Goal: Information Seeking & Learning: Learn about a topic

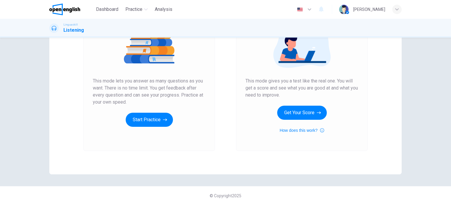
scroll to position [80, 0]
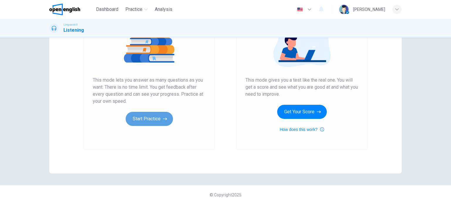
click at [155, 119] on button "Start Practice" at bounding box center [149, 119] width 47 height 14
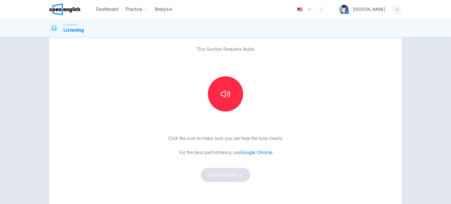
scroll to position [59, 0]
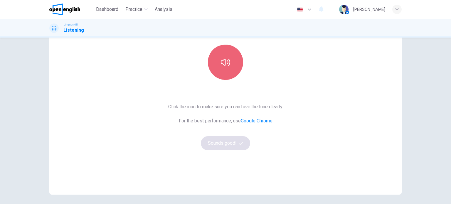
click at [223, 61] on icon "button" at bounding box center [225, 62] width 9 height 9
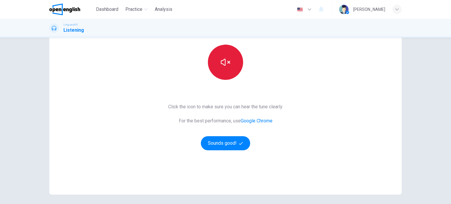
click at [223, 61] on icon "button" at bounding box center [225, 62] width 9 height 7
click at [226, 60] on icon "button" at bounding box center [225, 62] width 9 height 9
click at [225, 62] on icon "button" at bounding box center [225, 62] width 9 height 9
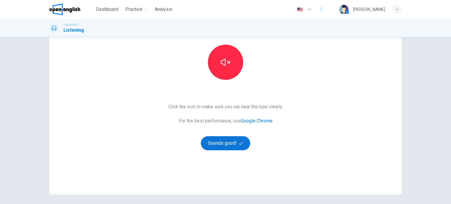
click at [226, 144] on button "Sounds good!" at bounding box center [225, 143] width 49 height 14
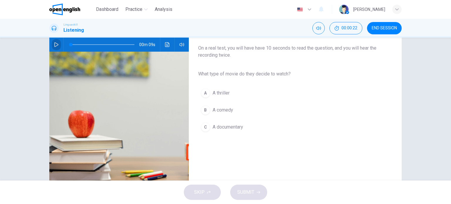
click at [54, 46] on icon "button" at bounding box center [56, 44] width 5 height 5
type input "*"
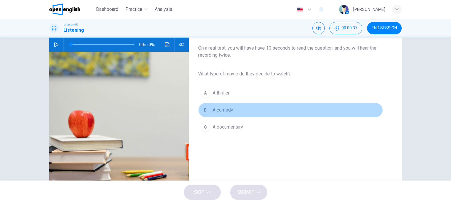
click at [206, 111] on div "B" at bounding box center [205, 110] width 9 height 9
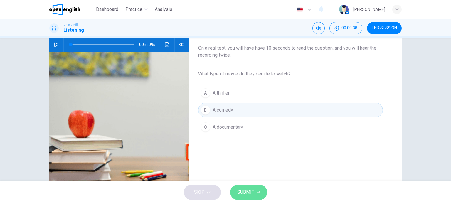
click at [244, 192] on span "SUBMIT" at bounding box center [245, 192] width 17 height 8
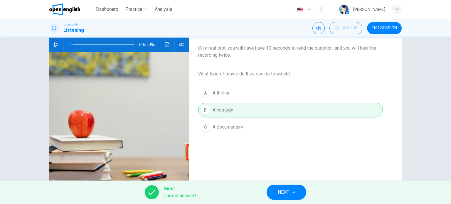
click at [286, 190] on span "NEXT" at bounding box center [283, 192] width 11 height 8
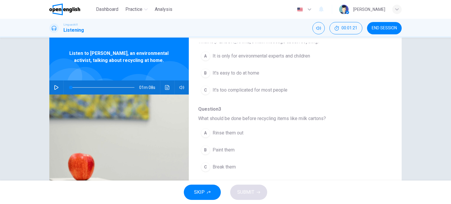
scroll to position [0, 0]
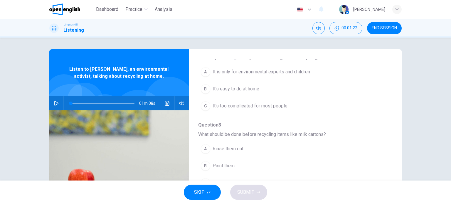
click at [55, 102] on icon "button" at bounding box center [56, 103] width 4 height 5
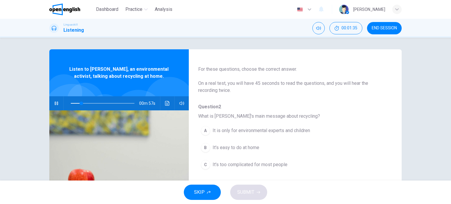
click at [243, 146] on span "It's easy to do at home" at bounding box center [236, 147] width 47 height 7
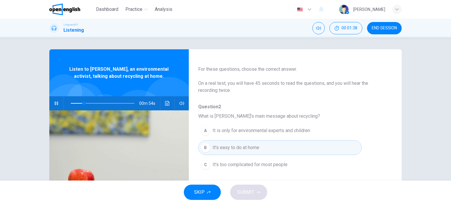
click at [202, 145] on div "B" at bounding box center [205, 147] width 9 height 9
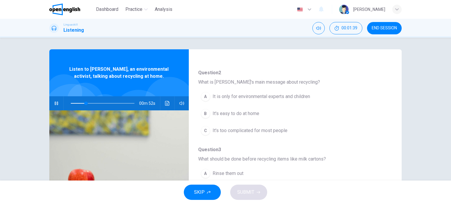
scroll to position [75, 0]
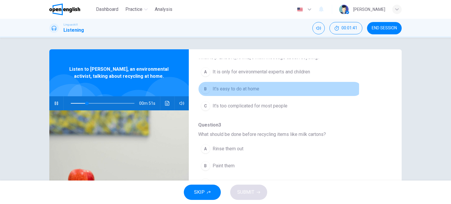
click at [204, 88] on div "B" at bounding box center [205, 88] width 9 height 9
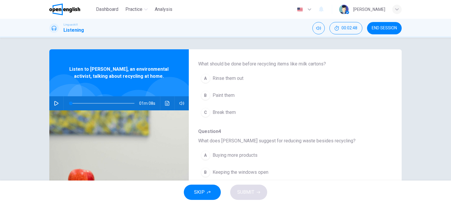
scroll to position [147, 0]
click at [52, 103] on button "button" at bounding box center [56, 103] width 9 height 14
click at [58, 102] on button "button" at bounding box center [56, 103] width 9 height 14
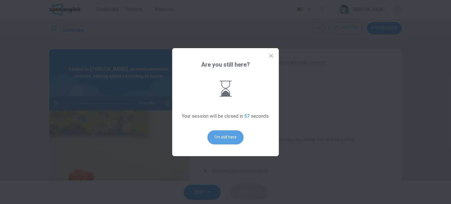
click at [228, 135] on button "I'm still here" at bounding box center [226, 137] width 36 height 14
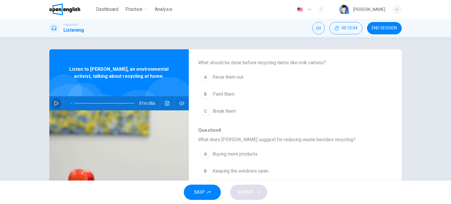
click at [54, 104] on icon "button" at bounding box center [56, 103] width 5 height 5
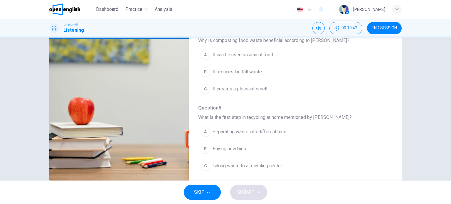
scroll to position [85, 0]
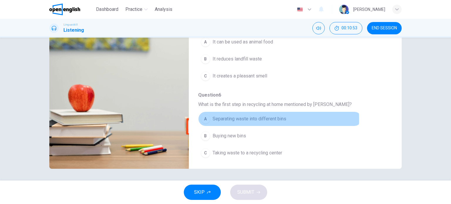
click at [223, 118] on span "Separating waste into different bins" at bounding box center [250, 118] width 74 height 7
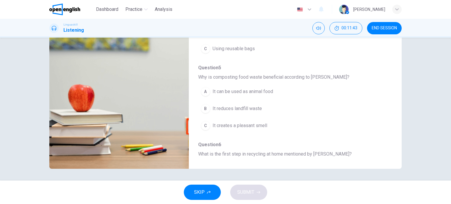
scroll to position [235, 0]
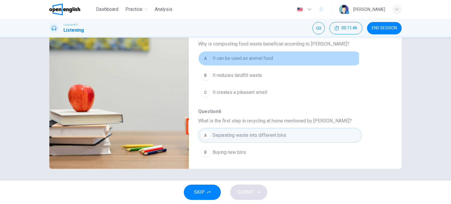
click at [239, 58] on span "It can be used as animal food" at bounding box center [243, 58] width 61 height 7
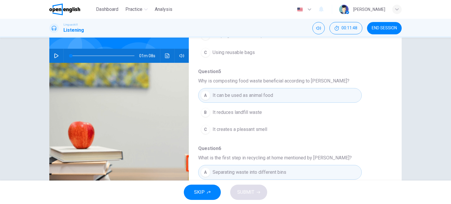
scroll to position [0, 0]
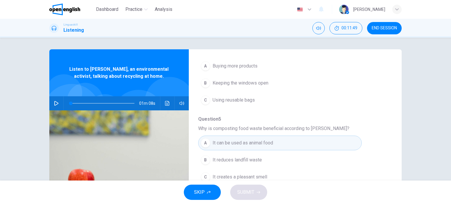
click at [56, 103] on icon "button" at bounding box center [56, 103] width 4 height 5
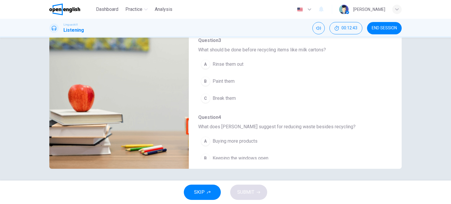
scroll to position [105, 0]
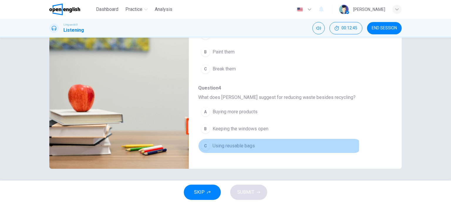
click at [241, 144] on span "Using reusable bags" at bounding box center [234, 146] width 42 height 7
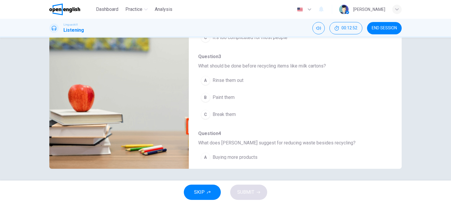
scroll to position [46, 0]
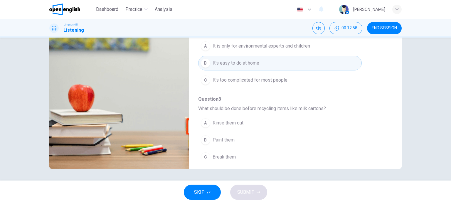
type input "*"
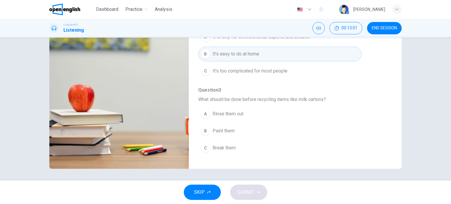
scroll to position [59, 0]
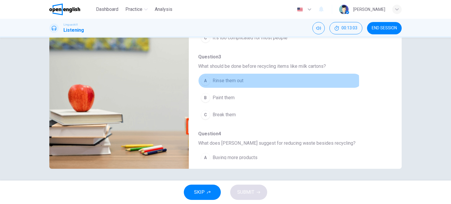
click at [228, 81] on span "Rinse them out" at bounding box center [228, 80] width 31 height 7
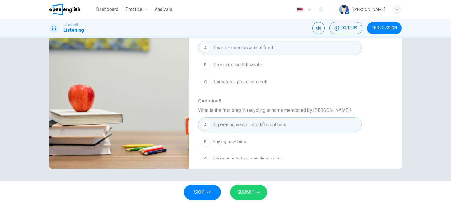
scroll to position [252, 0]
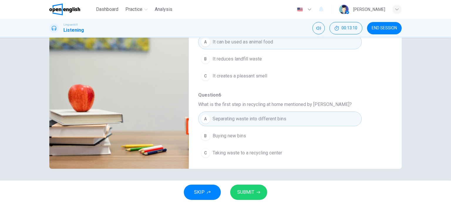
click at [248, 193] on span "SUBMIT" at bounding box center [245, 192] width 17 height 8
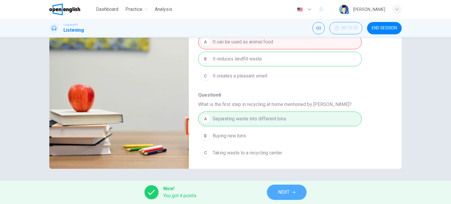
click at [289, 193] on span "NEXT" at bounding box center [283, 192] width 11 height 8
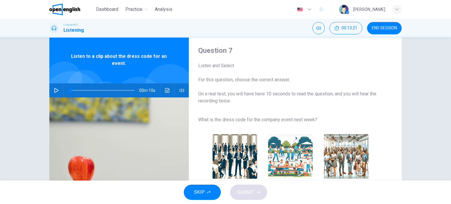
scroll to position [0, 0]
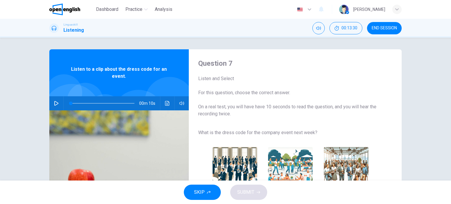
click at [54, 101] on button "button" at bounding box center [56, 103] width 9 height 14
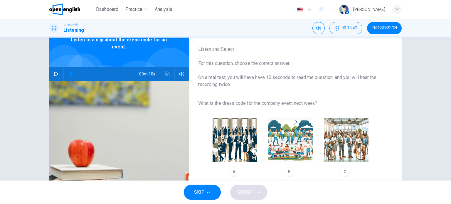
click at [232, 135] on img "button" at bounding box center [235, 140] width 45 height 45
click at [247, 195] on span "SUBMIT" at bounding box center [245, 192] width 17 height 8
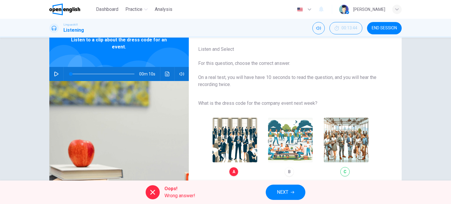
click at [54, 73] on icon "button" at bounding box center [56, 74] width 5 height 5
click at [55, 74] on icon "button" at bounding box center [56, 74] width 5 height 5
drag, startPoint x: 116, startPoint y: 73, endPoint x: 65, endPoint y: 73, distance: 51.7
click at [69, 73] on span at bounding box center [71, 74] width 4 height 4
click at [54, 75] on icon "button" at bounding box center [56, 74] width 5 height 5
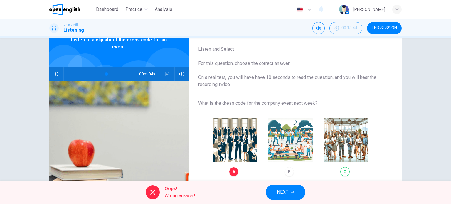
click at [340, 142] on div "A B C" at bounding box center [290, 147] width 185 height 66
click at [337, 150] on div "A B C" at bounding box center [290, 147] width 185 height 66
type input "*"
click at [282, 194] on span "NEXT" at bounding box center [282, 192] width 11 height 8
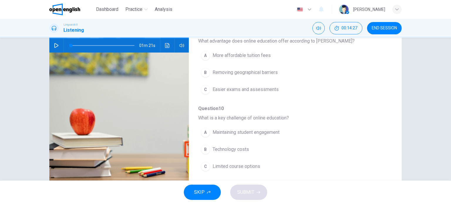
scroll to position [0, 0]
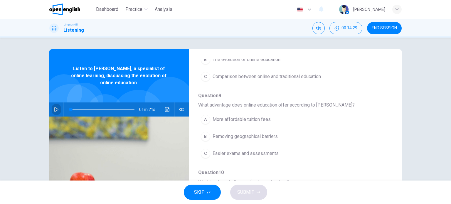
click at [56, 109] on icon "button" at bounding box center [56, 109] width 5 height 5
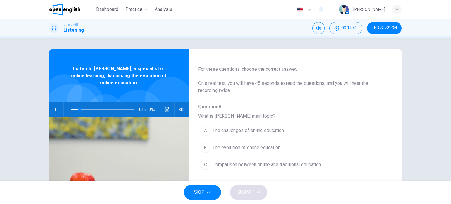
scroll to position [46, 0]
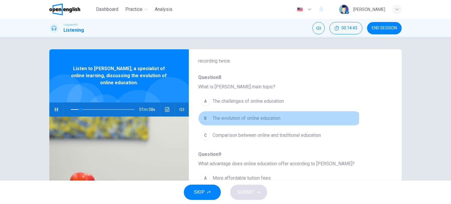
click at [257, 118] on span "The evolution of online education" at bounding box center [247, 118] width 68 height 7
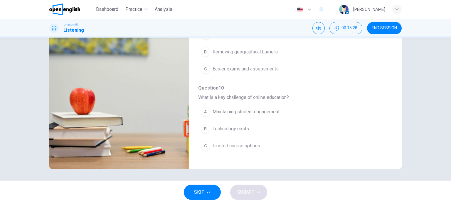
scroll to position [134, 0]
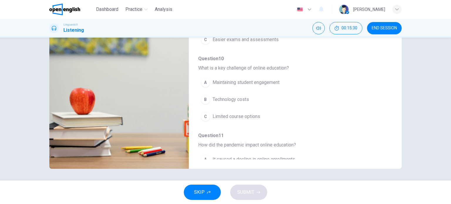
click at [243, 97] on span "Technology costs" at bounding box center [231, 99] width 36 height 7
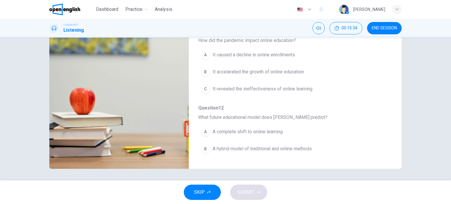
scroll to position [252, 0]
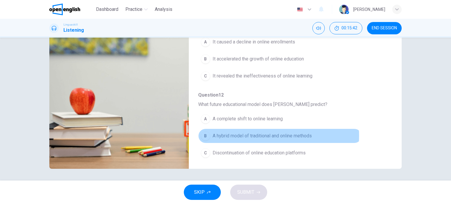
click at [259, 134] on span "A hybrid model of traditional and online methods" at bounding box center [262, 136] width 99 height 7
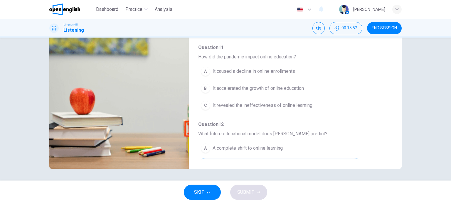
scroll to position [0, 0]
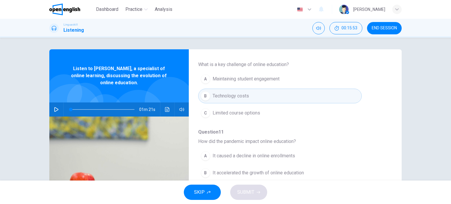
click at [55, 109] on icon "button" at bounding box center [56, 109] width 5 height 5
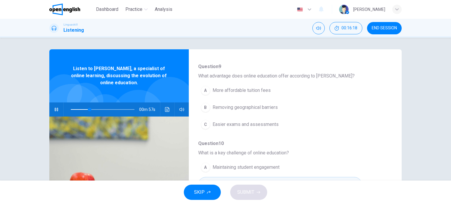
scroll to position [147, 0]
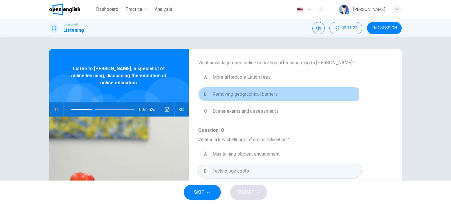
click at [254, 95] on span "Removing geographical barriers" at bounding box center [245, 94] width 65 height 7
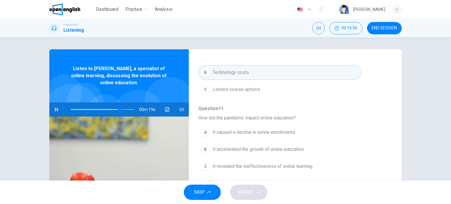
scroll to position [252, 0]
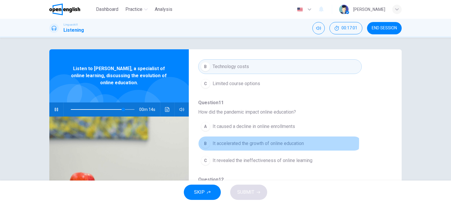
click at [250, 141] on span "It accelerated the growth of online education" at bounding box center [258, 143] width 91 height 7
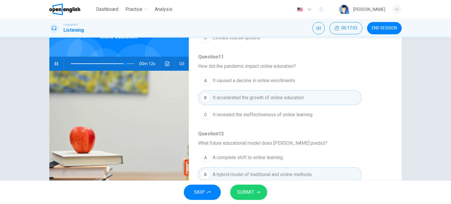
scroll to position [59, 0]
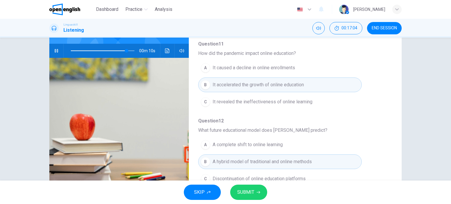
click at [245, 194] on span "SUBMIT" at bounding box center [245, 192] width 17 height 8
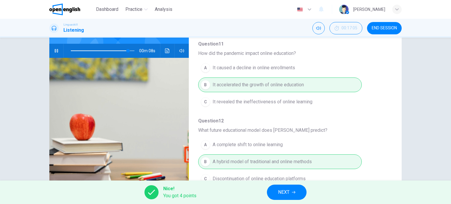
type input "**"
click at [283, 197] on button "NEXT" at bounding box center [287, 192] width 40 height 15
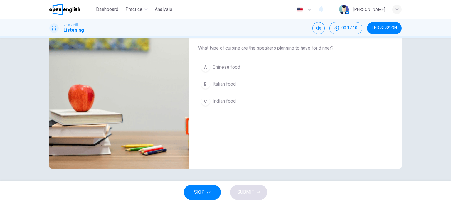
scroll to position [0, 0]
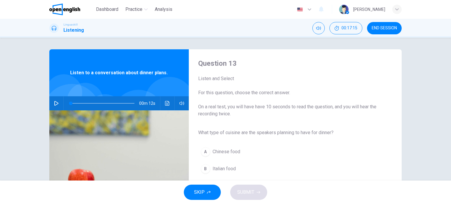
click at [54, 103] on icon "button" at bounding box center [56, 103] width 5 height 5
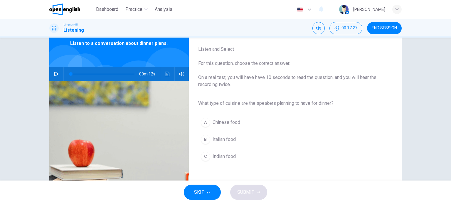
type input "*"
click at [228, 139] on span "Italian food" at bounding box center [224, 139] width 23 height 7
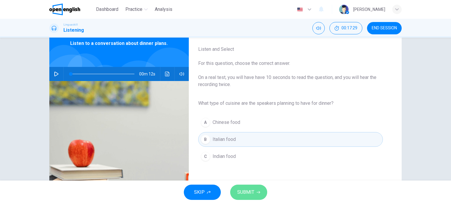
click at [252, 194] on span "SUBMIT" at bounding box center [245, 192] width 17 height 8
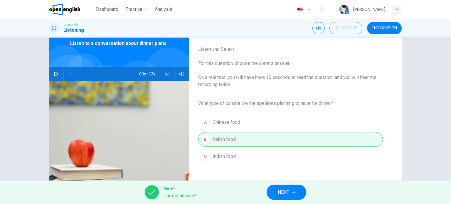
click at [278, 193] on span "NEXT" at bounding box center [283, 192] width 11 height 8
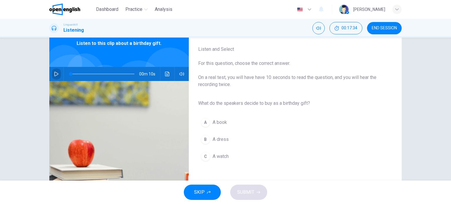
click at [54, 76] on icon "button" at bounding box center [56, 74] width 4 height 5
type input "*"
click at [222, 123] on span "A book" at bounding box center [220, 122] width 14 height 7
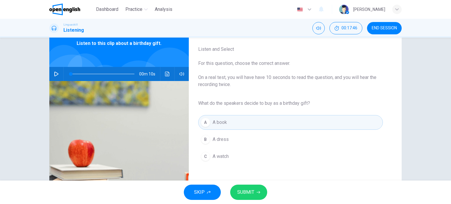
click at [248, 193] on span "SUBMIT" at bounding box center [245, 192] width 17 height 8
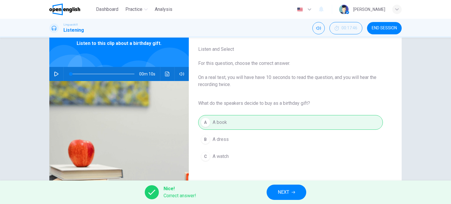
click at [286, 194] on span "NEXT" at bounding box center [283, 192] width 11 height 8
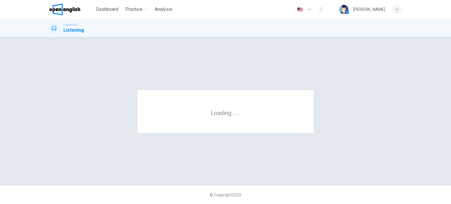
scroll to position [0, 0]
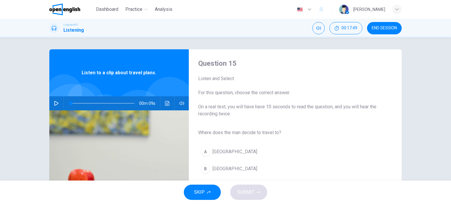
click at [54, 103] on icon "button" at bounding box center [56, 103] width 5 height 5
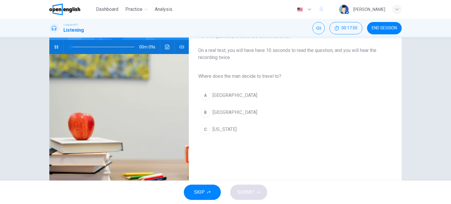
scroll to position [59, 0]
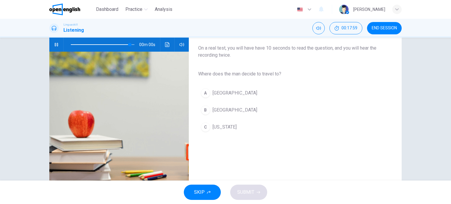
type input "*"
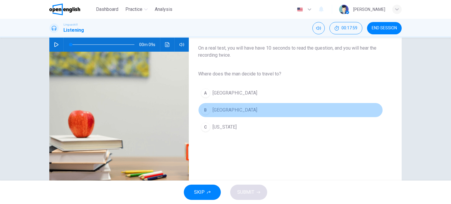
click at [218, 108] on span "[GEOGRAPHIC_DATA]" at bounding box center [235, 110] width 45 height 7
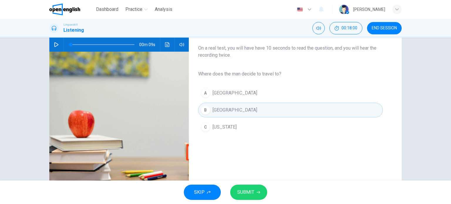
click at [250, 190] on span "SUBMIT" at bounding box center [245, 192] width 17 height 8
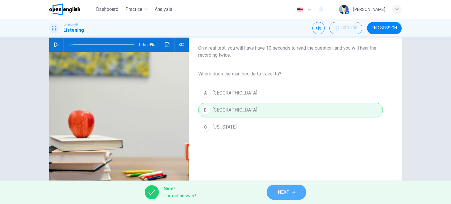
click at [279, 193] on span "NEXT" at bounding box center [283, 192] width 11 height 8
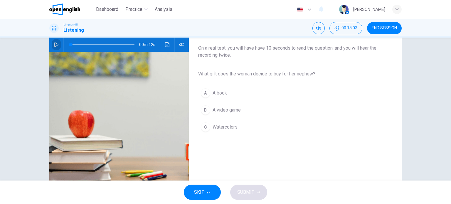
click at [53, 41] on button "button" at bounding box center [56, 45] width 9 height 14
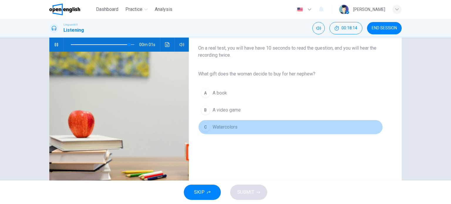
click at [227, 127] on span "Watercolors" at bounding box center [225, 127] width 25 height 7
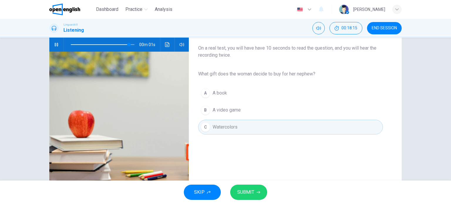
type input "*"
click at [251, 195] on span "SUBMIT" at bounding box center [245, 192] width 17 height 8
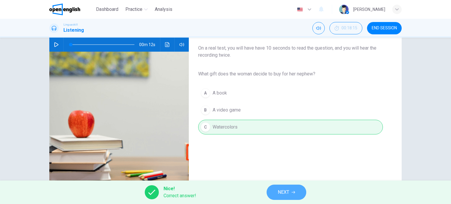
click at [285, 193] on span "NEXT" at bounding box center [283, 192] width 11 height 8
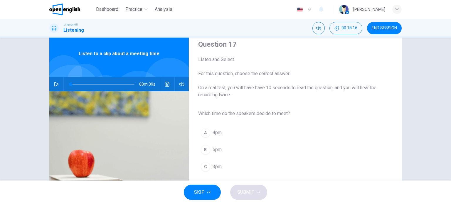
scroll to position [29, 0]
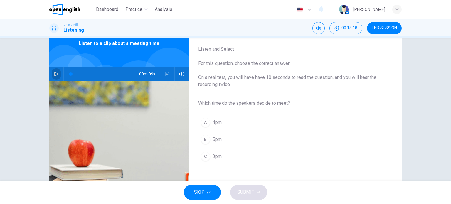
click at [54, 73] on icon "button" at bounding box center [56, 74] width 4 height 5
click at [213, 157] on span "3pm" at bounding box center [217, 156] width 9 height 7
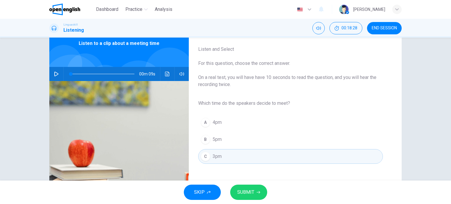
click at [251, 190] on span "SUBMIT" at bounding box center [245, 192] width 17 height 8
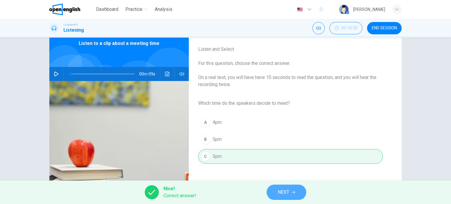
click at [285, 193] on span "NEXT" at bounding box center [283, 192] width 11 height 8
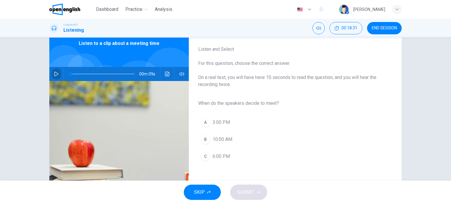
click at [56, 72] on icon "button" at bounding box center [56, 74] width 5 height 5
click at [226, 121] on span "3:00 PM" at bounding box center [221, 122] width 17 height 7
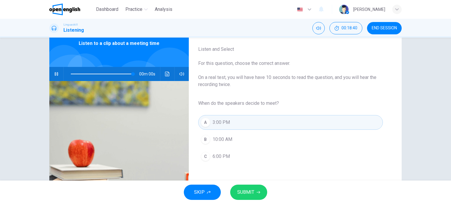
type input "*"
click at [245, 190] on span "SUBMIT" at bounding box center [245, 192] width 17 height 8
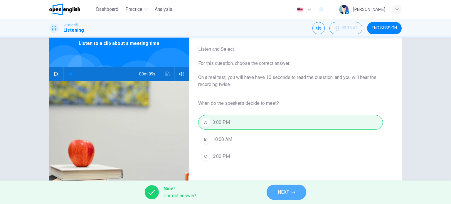
click at [279, 190] on span "NEXT" at bounding box center [283, 192] width 11 height 8
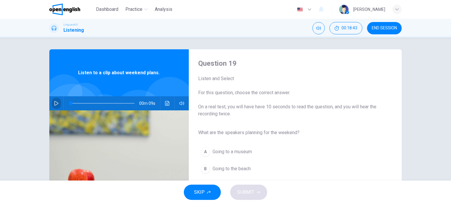
click at [56, 105] on icon "button" at bounding box center [56, 103] width 5 height 5
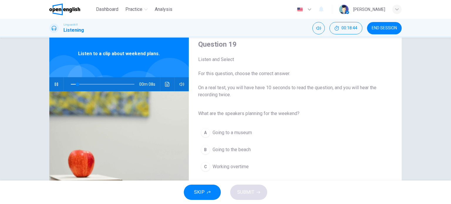
scroll to position [29, 0]
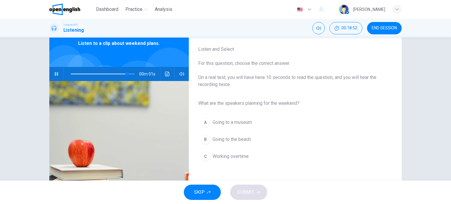
type input "*"
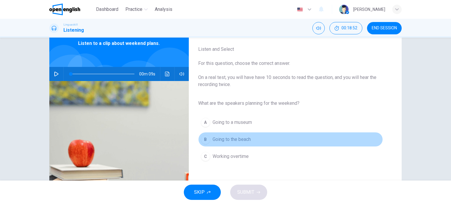
click at [233, 138] on span "Going to the beach" at bounding box center [232, 139] width 38 height 7
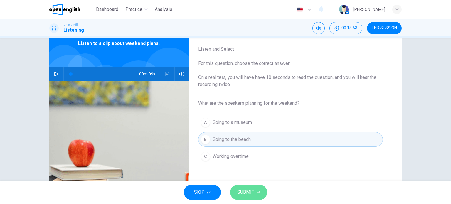
click at [257, 191] on icon "button" at bounding box center [259, 193] width 4 height 4
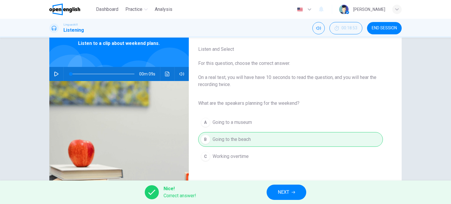
click at [282, 195] on span "NEXT" at bounding box center [283, 192] width 11 height 8
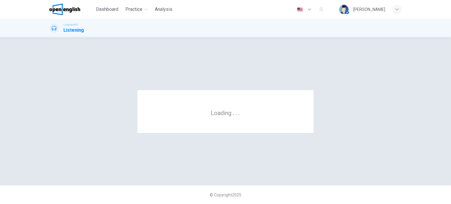
scroll to position [0, 0]
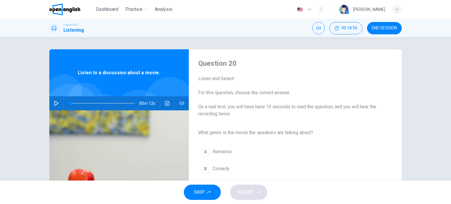
click at [54, 104] on icon "button" at bounding box center [56, 103] width 5 height 5
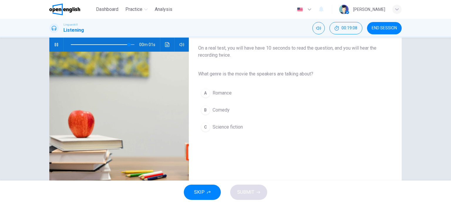
type input "*"
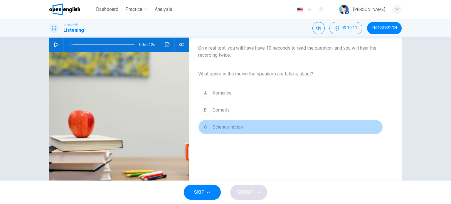
click at [233, 126] on span "Science fiction" at bounding box center [228, 127] width 30 height 7
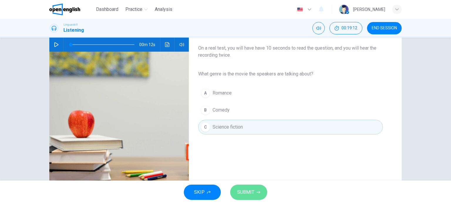
click at [247, 192] on span "SUBMIT" at bounding box center [245, 192] width 17 height 8
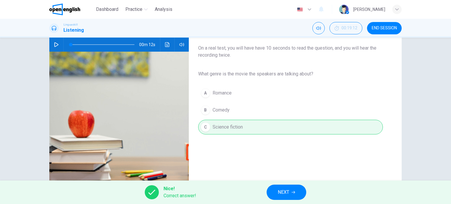
click at [280, 192] on span "NEXT" at bounding box center [283, 192] width 11 height 8
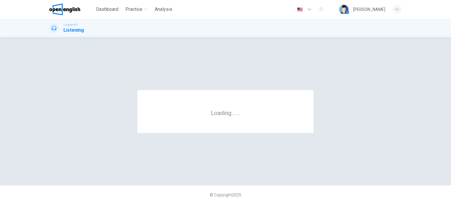
scroll to position [0, 0]
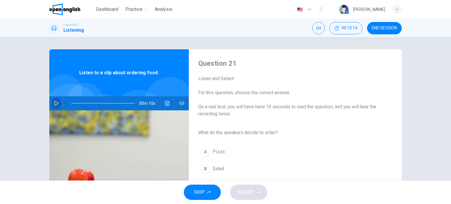
click at [58, 103] on button "button" at bounding box center [56, 103] width 9 height 14
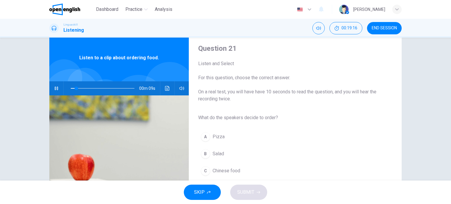
scroll to position [29, 0]
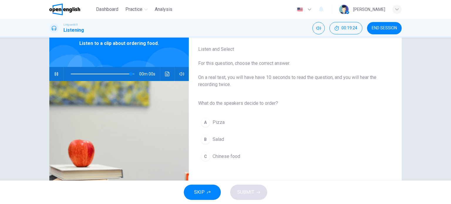
type input "*"
click at [218, 140] on span "Salad" at bounding box center [218, 139] width 11 height 7
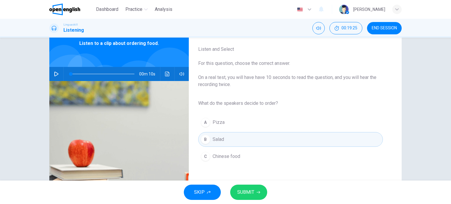
click at [255, 189] on button "SUBMIT" at bounding box center [248, 192] width 37 height 15
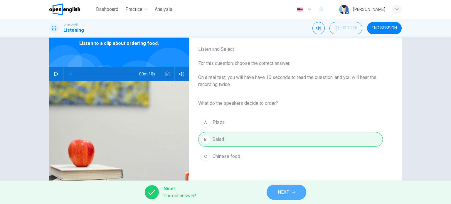
click at [294, 193] on icon "button" at bounding box center [294, 193] width 4 height 4
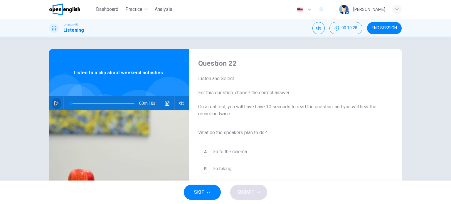
click at [57, 104] on button "button" at bounding box center [56, 103] width 9 height 14
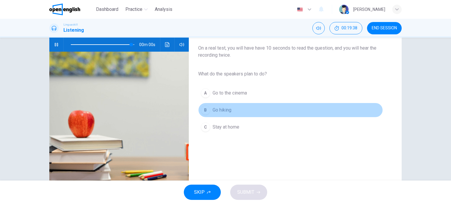
click at [225, 109] on span "Go hiking" at bounding box center [222, 110] width 19 height 7
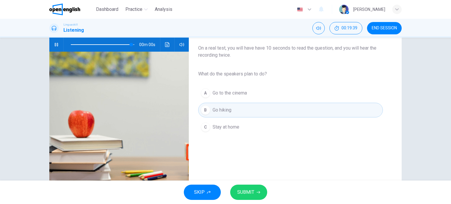
type input "*"
click at [246, 193] on span "SUBMIT" at bounding box center [245, 192] width 17 height 8
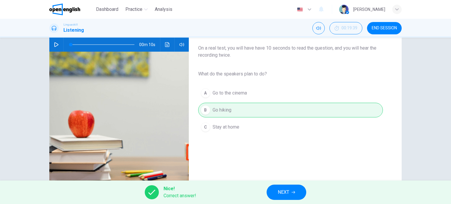
click at [285, 189] on span "NEXT" at bounding box center [283, 192] width 11 height 8
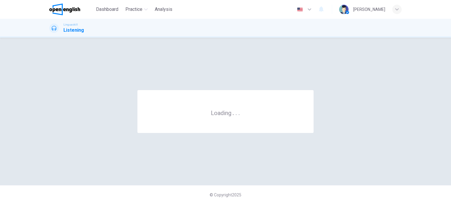
scroll to position [0, 0]
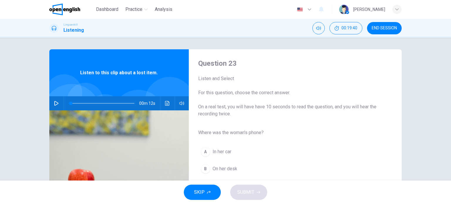
click at [56, 101] on icon "button" at bounding box center [56, 103] width 5 height 5
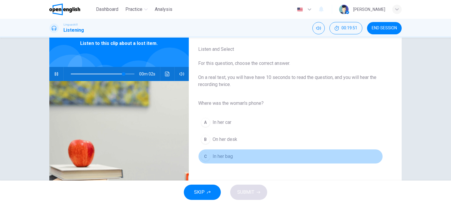
click at [225, 155] on span "In her bag" at bounding box center [223, 156] width 20 height 7
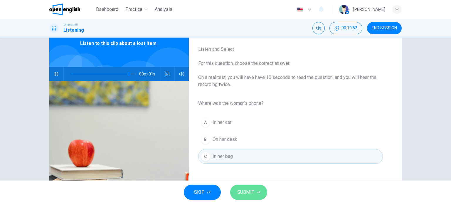
click at [250, 193] on span "SUBMIT" at bounding box center [245, 192] width 17 height 8
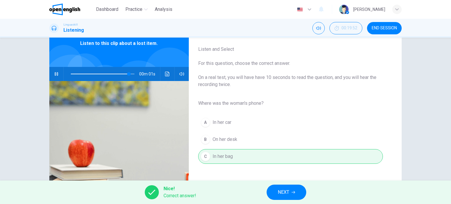
type input "*"
click at [293, 196] on button "NEXT" at bounding box center [287, 192] width 40 height 15
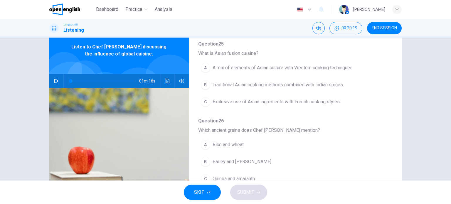
scroll to position [0, 0]
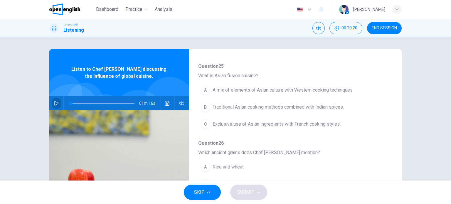
drag, startPoint x: 52, startPoint y: 102, endPoint x: 166, endPoint y: 108, distance: 114.2
click at [53, 101] on button "button" at bounding box center [56, 103] width 9 height 14
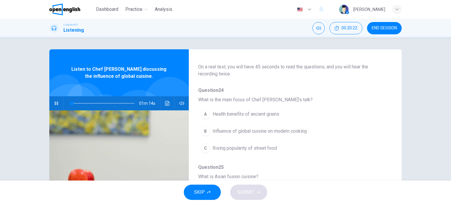
scroll to position [46, 0]
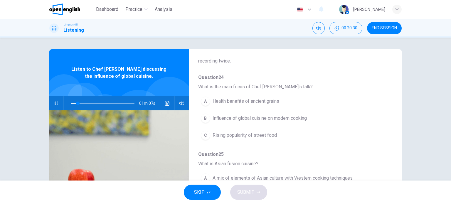
click at [298, 118] on span "Influence of global cuisine on modern cooking" at bounding box center [260, 118] width 94 height 7
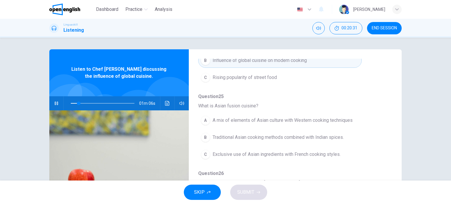
scroll to position [105, 0]
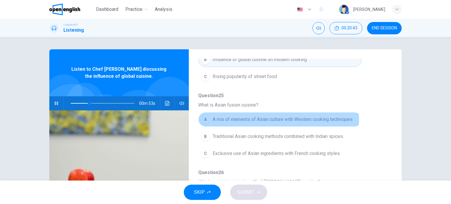
click at [270, 118] on span "A mix of elements of Asian culture with Western cooking techniques" at bounding box center [283, 119] width 140 height 7
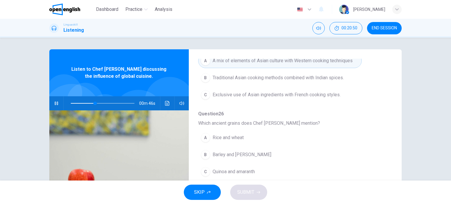
scroll to position [193, 0]
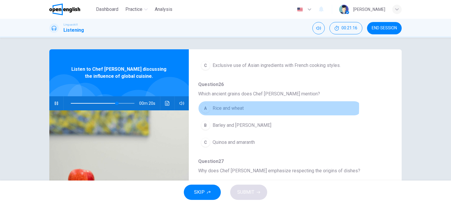
click at [240, 107] on span "Rice and wheat" at bounding box center [228, 108] width 31 height 7
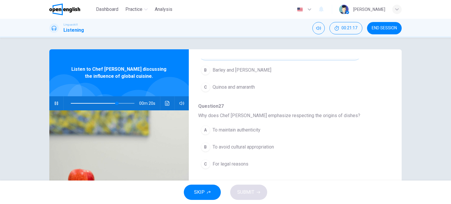
scroll to position [252, 0]
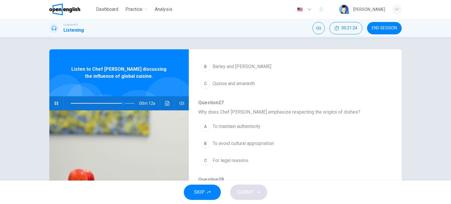
click at [265, 143] on span "To avoid cultural appropriation" at bounding box center [243, 143] width 61 height 7
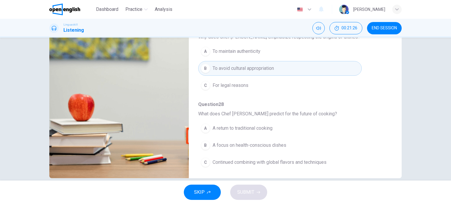
scroll to position [85, 0]
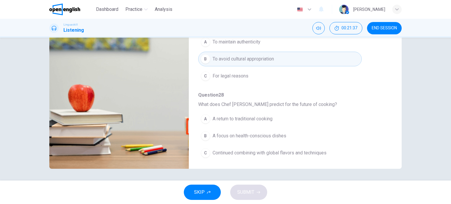
type input "*"
click at [255, 151] on span "Continued combining with global flavors and techniques" at bounding box center [270, 153] width 114 height 7
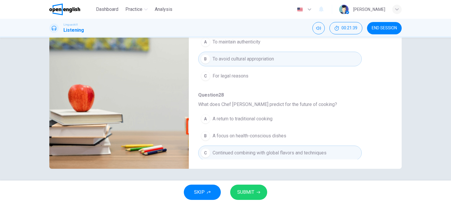
click at [249, 192] on span "SUBMIT" at bounding box center [245, 192] width 17 height 8
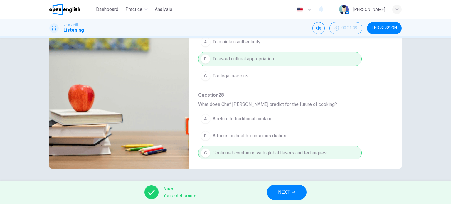
click at [287, 192] on span "NEXT" at bounding box center [283, 192] width 11 height 8
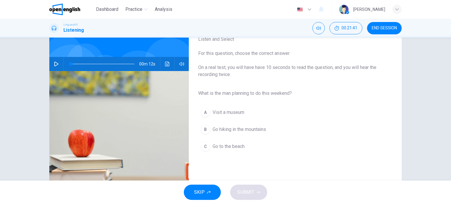
scroll to position [29, 0]
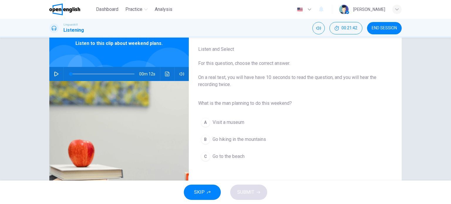
click at [58, 74] on button "button" at bounding box center [56, 74] width 9 height 14
type input "*"
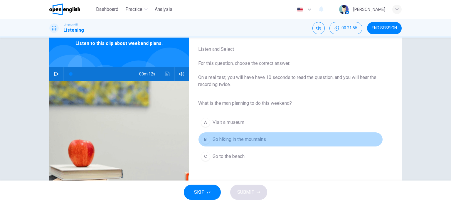
click at [252, 137] on span "Go hiking in the mountains" at bounding box center [239, 139] width 53 height 7
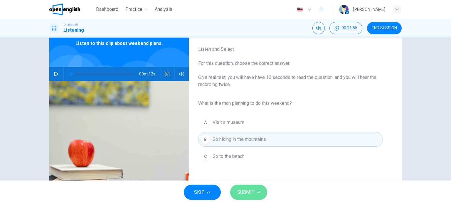
click at [253, 194] on span "SUBMIT" at bounding box center [245, 192] width 17 height 8
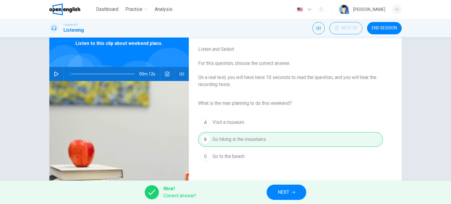
click at [286, 192] on span "NEXT" at bounding box center [283, 192] width 11 height 8
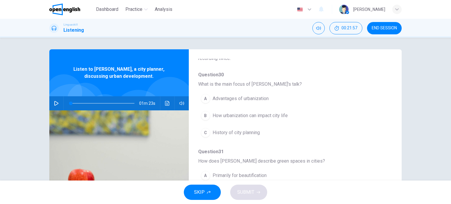
scroll to position [59, 0]
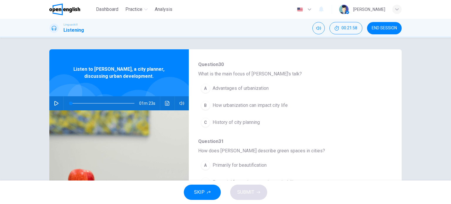
click at [52, 101] on button "button" at bounding box center [56, 103] width 9 height 14
click at [255, 104] on span "How urbanization can impact city life" at bounding box center [250, 105] width 75 height 7
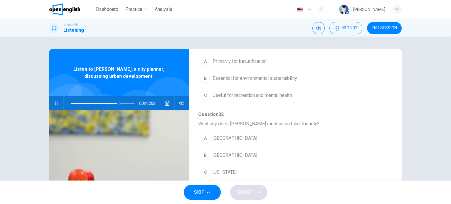
scroll to position [176, 0]
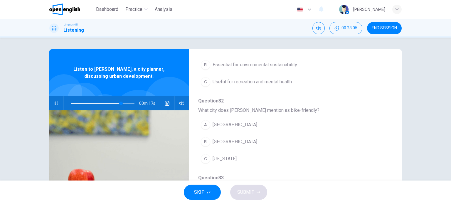
click at [230, 122] on span "[GEOGRAPHIC_DATA]" at bounding box center [235, 124] width 45 height 7
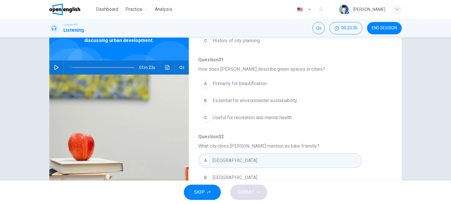
scroll to position [0, 0]
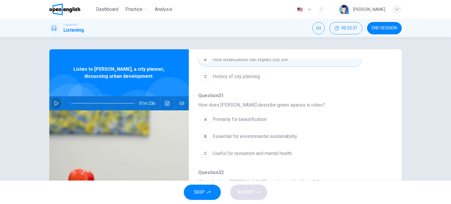
click at [55, 102] on icon "button" at bounding box center [56, 103] width 4 height 5
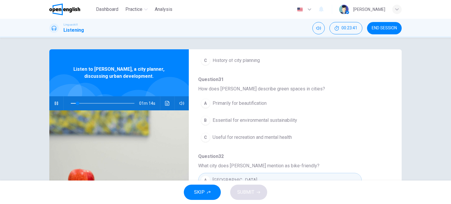
scroll to position [134, 0]
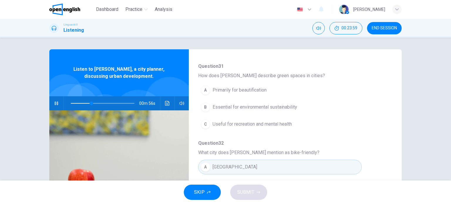
click at [261, 107] on span "Essential for environmental sustainability" at bounding box center [255, 107] width 85 height 7
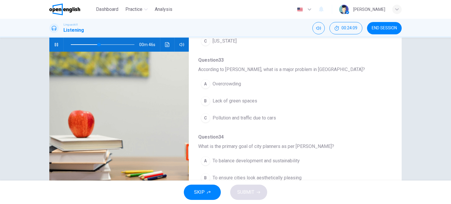
scroll to position [222, 0]
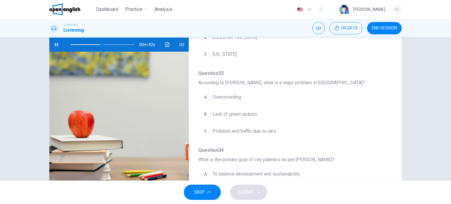
click at [252, 128] on span "Pollution and traffic due to cars" at bounding box center [244, 131] width 63 height 7
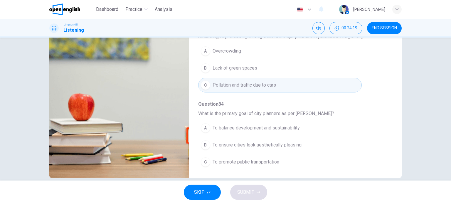
scroll to position [85, 0]
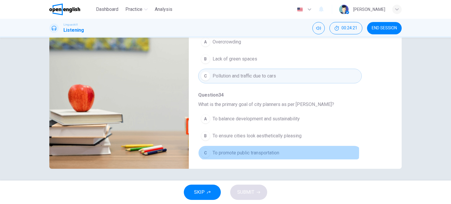
click at [252, 150] on span "To promote public transportation" at bounding box center [246, 153] width 67 height 7
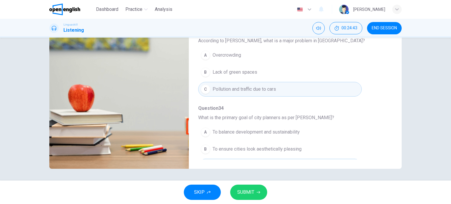
scroll to position [252, 0]
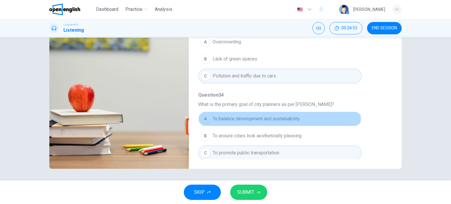
click at [278, 116] on span "To balance development and sustainability" at bounding box center [256, 118] width 87 height 7
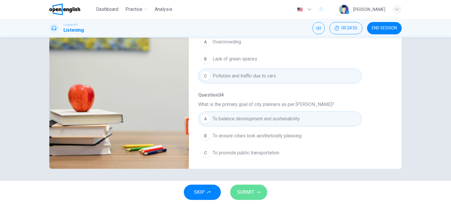
type input "*"
click at [246, 192] on span "SUBMIT" at bounding box center [245, 192] width 17 height 8
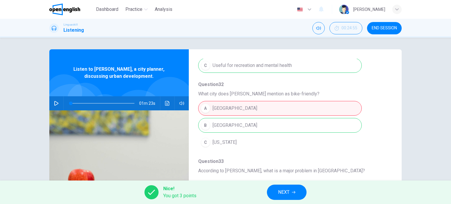
scroll to position [222, 0]
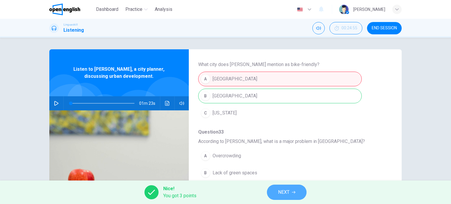
click at [286, 194] on span "NEXT" at bounding box center [283, 192] width 11 height 8
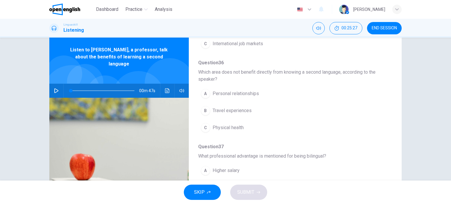
scroll to position [0, 0]
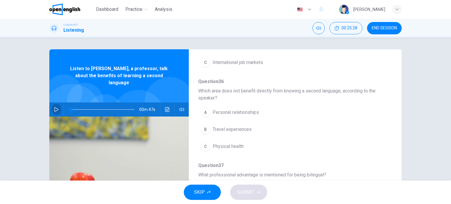
drag, startPoint x: 55, startPoint y: 104, endPoint x: 145, endPoint y: 104, distance: 90.2
click at [55, 107] on icon "button" at bounding box center [56, 109] width 5 height 5
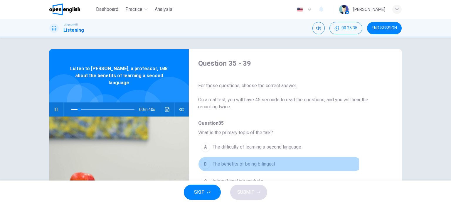
click at [271, 164] on span "The benefits of being bilingual" at bounding box center [244, 164] width 62 height 7
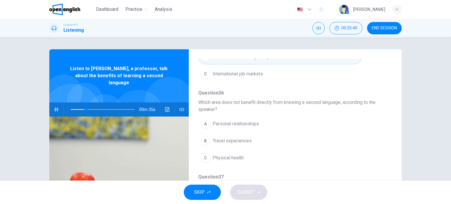
scroll to position [118, 0]
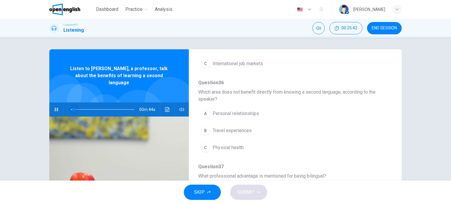
drag, startPoint x: 86, startPoint y: 103, endPoint x: 72, endPoint y: 102, distance: 13.8
click at [72, 108] on span at bounding box center [74, 110] width 4 height 4
click at [241, 113] on span "Personal relationships" at bounding box center [236, 113] width 46 height 7
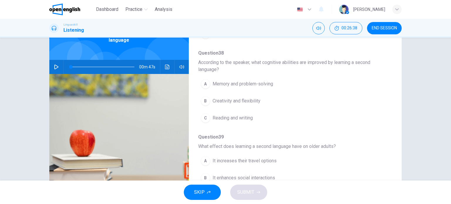
scroll to position [0, 0]
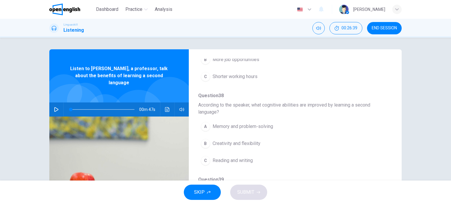
click at [56, 107] on icon "button" at bounding box center [56, 109] width 5 height 5
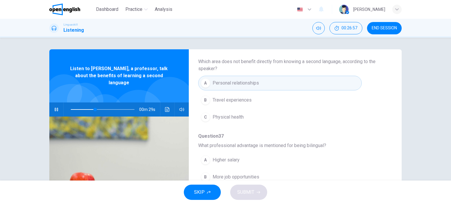
scroll to position [207, 0]
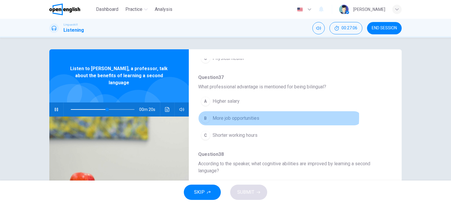
click at [244, 116] on span "More job opportunities" at bounding box center [236, 118] width 47 height 7
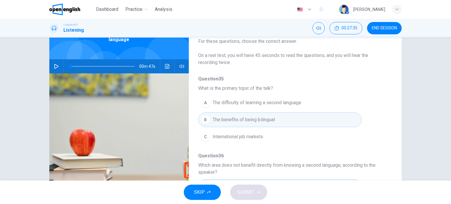
scroll to position [0, 0]
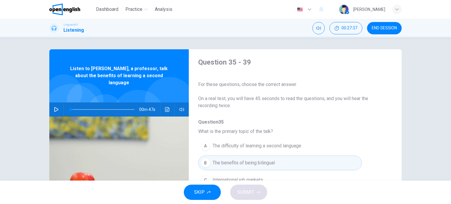
click at [54, 107] on icon "button" at bounding box center [56, 109] width 4 height 5
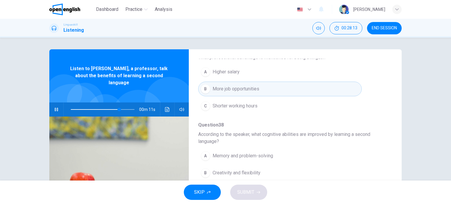
scroll to position [266, 0]
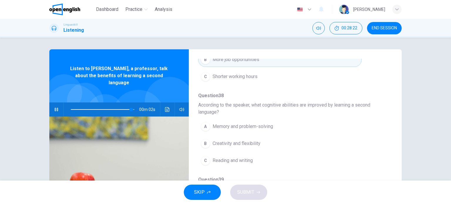
click at [236, 159] on span "Reading and writing" at bounding box center [233, 160] width 40 height 7
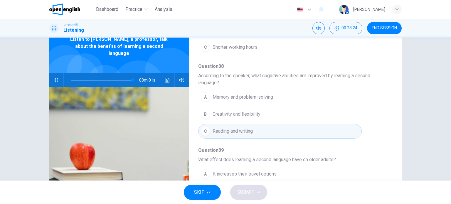
scroll to position [59, 0]
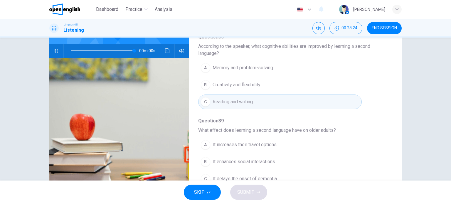
type input "*"
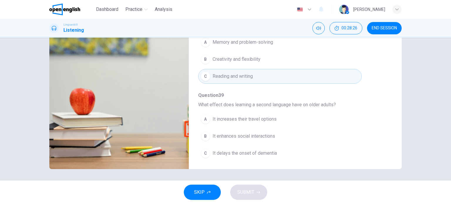
scroll to position [85, 0]
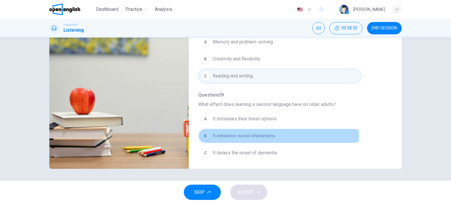
click at [247, 135] on span "It enhances social interactions" at bounding box center [244, 136] width 63 height 7
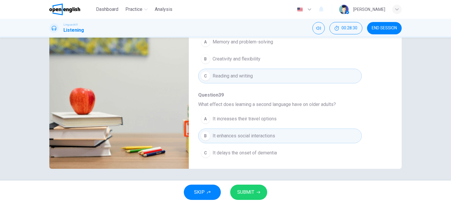
click at [246, 194] on span "SUBMIT" at bounding box center [245, 192] width 17 height 8
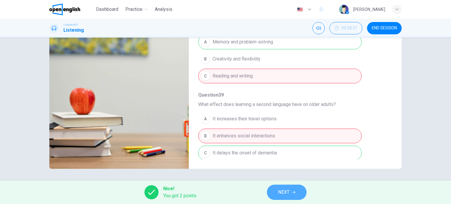
click at [290, 194] on button "NEXT" at bounding box center [287, 192] width 40 height 15
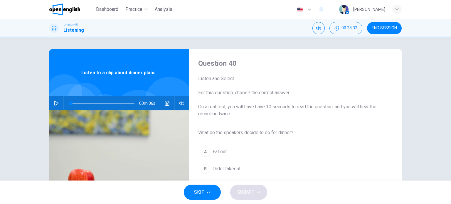
scroll to position [59, 0]
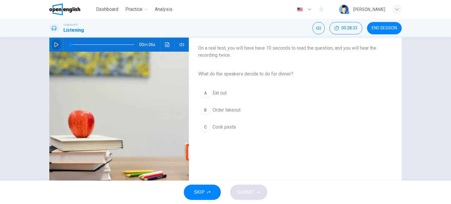
click at [55, 44] on icon "button" at bounding box center [56, 44] width 5 height 5
type input "*"
click at [228, 126] on span "Cook pasta" at bounding box center [224, 127] width 23 height 7
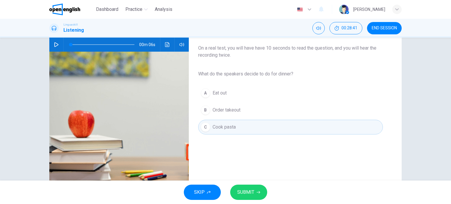
click at [244, 194] on span "SUBMIT" at bounding box center [245, 192] width 17 height 8
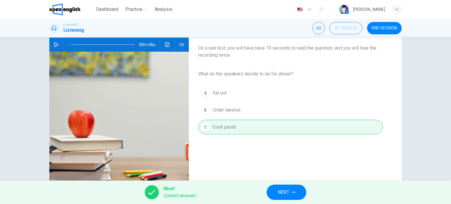
click at [288, 195] on span "NEXT" at bounding box center [283, 192] width 11 height 8
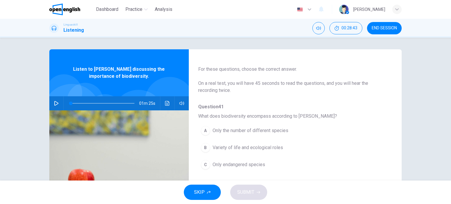
scroll to position [0, 0]
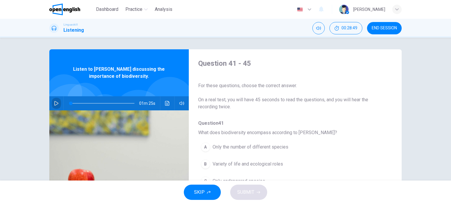
click at [54, 102] on icon "button" at bounding box center [56, 103] width 4 height 5
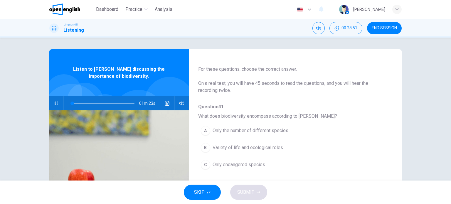
scroll to position [29, 0]
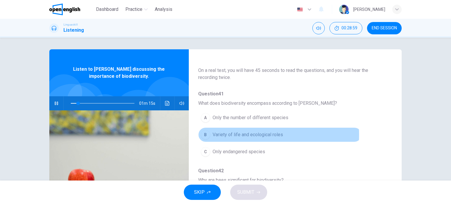
click at [236, 135] on span "Variety of life and ecological roles" at bounding box center [248, 134] width 71 height 7
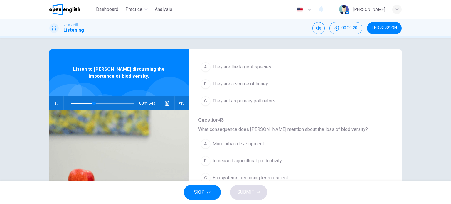
scroll to position [147, 0]
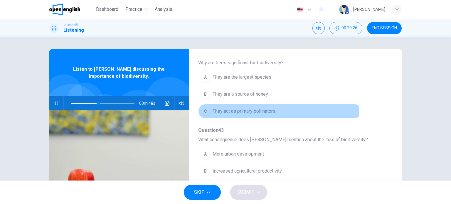
click at [260, 112] on span "They act as primary pollinators" at bounding box center [244, 111] width 63 height 7
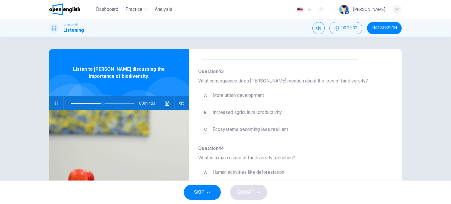
scroll to position [235, 0]
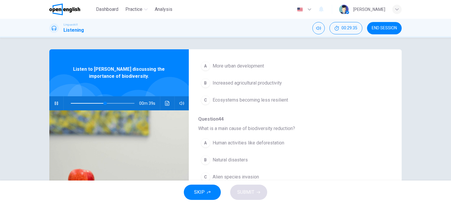
click at [234, 142] on span "Human activities like deforestation" at bounding box center [249, 143] width 72 height 7
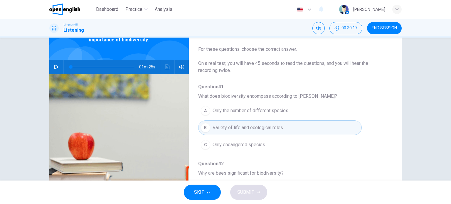
scroll to position [0, 0]
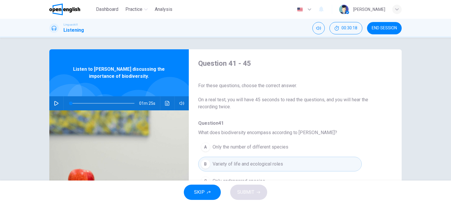
click at [55, 103] on icon "button" at bounding box center [56, 103] width 5 height 5
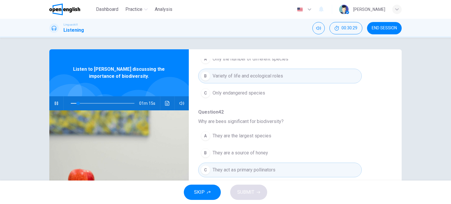
scroll to position [118, 0]
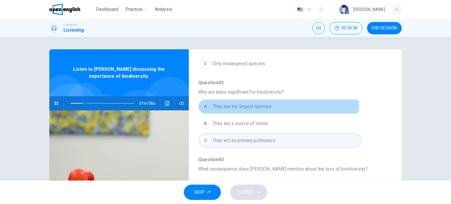
click at [257, 105] on span "They are the largest species" at bounding box center [242, 106] width 59 height 7
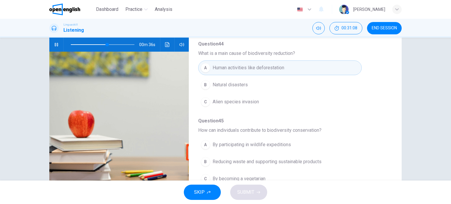
scroll to position [85, 0]
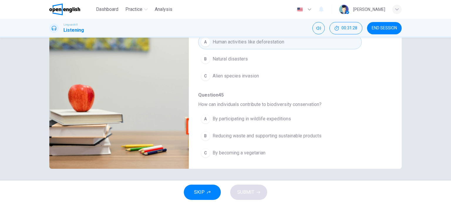
click at [249, 118] on span "By participating in wildlife expeditions" at bounding box center [252, 118] width 78 height 7
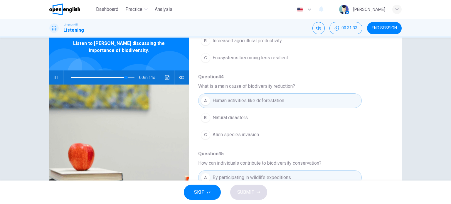
scroll to position [134, 0]
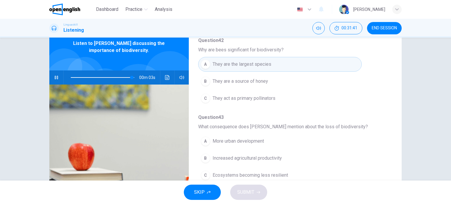
click at [247, 140] on span "More urban development" at bounding box center [238, 141] width 51 height 7
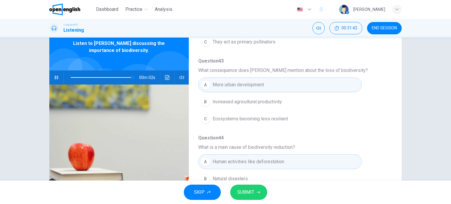
scroll to position [193, 0]
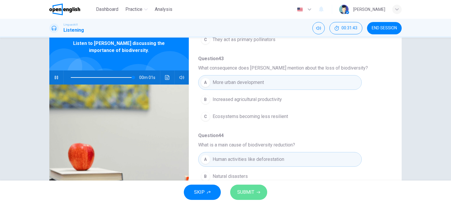
click at [249, 192] on span "SUBMIT" at bounding box center [245, 192] width 17 height 8
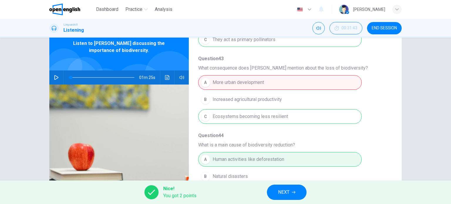
type input "*"
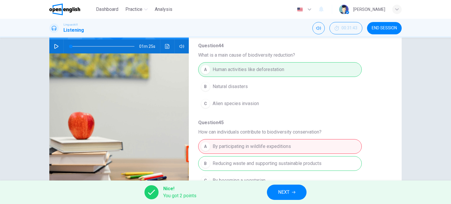
scroll to position [85, 0]
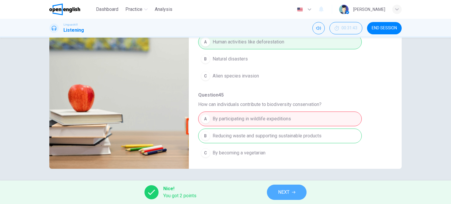
click at [290, 194] on button "NEXT" at bounding box center [287, 192] width 40 height 15
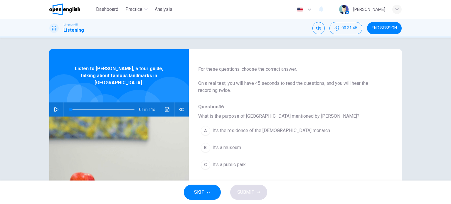
scroll to position [29, 0]
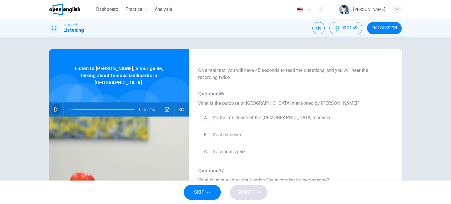
click at [56, 107] on icon "button" at bounding box center [56, 109] width 5 height 5
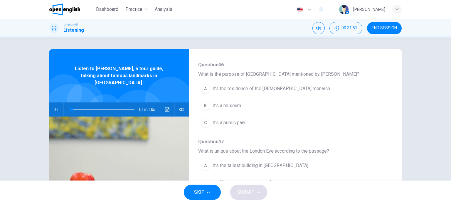
scroll to position [59, 0]
click at [242, 122] on span "It's a public park" at bounding box center [229, 122] width 33 height 7
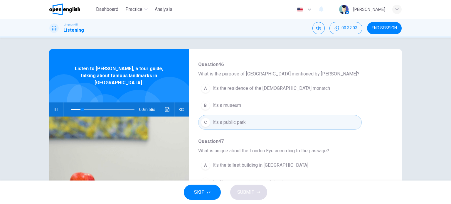
click at [251, 89] on span "It’s the residence of the [DEMOGRAPHIC_DATA] monarch" at bounding box center [272, 88] width 118 height 7
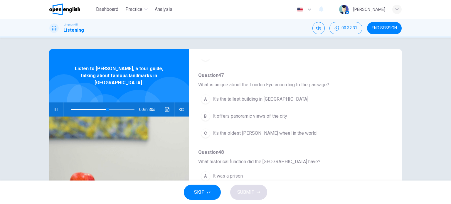
scroll to position [118, 0]
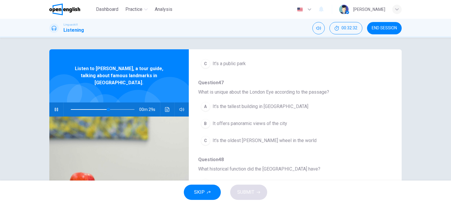
click at [250, 106] on span "It's the tallest building in [GEOGRAPHIC_DATA]" at bounding box center [261, 106] width 96 height 7
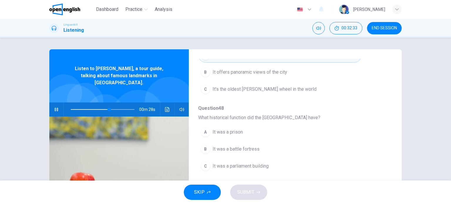
scroll to position [176, 0]
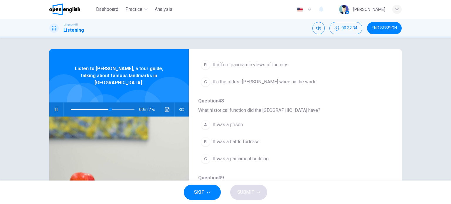
click at [235, 123] on span "It was a prison" at bounding box center [228, 124] width 30 height 7
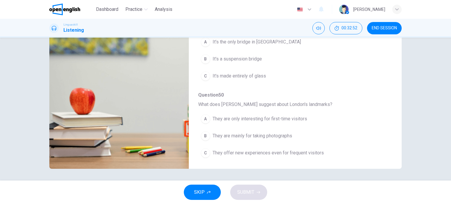
scroll to position [222, 0]
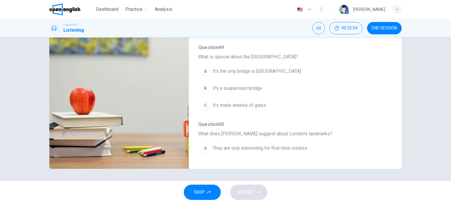
click at [250, 88] on span "It's a suspension bridge" at bounding box center [237, 88] width 49 height 7
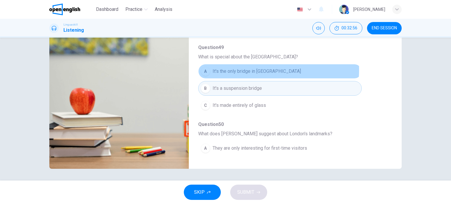
click at [253, 68] on span "It's the only bridge in [GEOGRAPHIC_DATA]" at bounding box center [257, 71] width 88 height 7
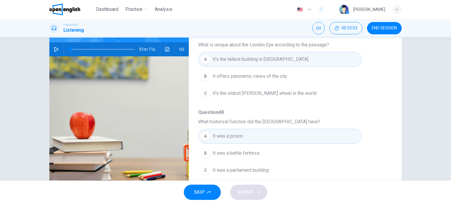
scroll to position [0, 0]
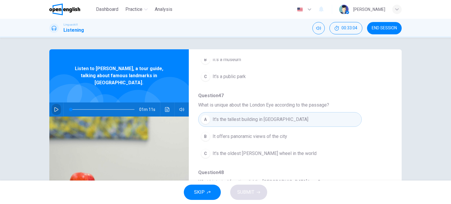
click at [55, 107] on icon "button" at bounding box center [56, 109] width 4 height 5
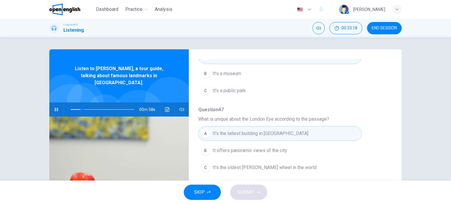
scroll to position [105, 0]
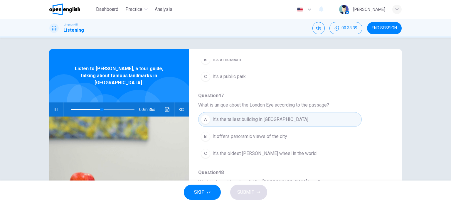
click at [260, 152] on span "It's the oldest [PERSON_NAME] wheel in the world" at bounding box center [265, 153] width 104 height 7
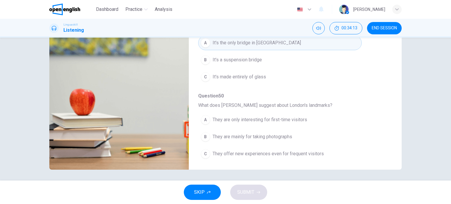
scroll to position [85, 0]
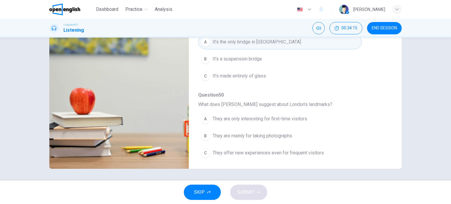
type input "*"
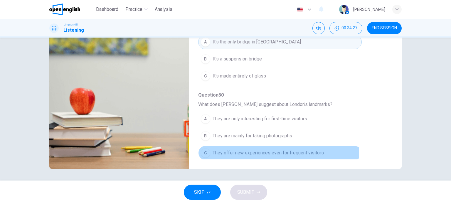
click at [262, 151] on span "They offer new experiences even for frequent visitors" at bounding box center [268, 153] width 111 height 7
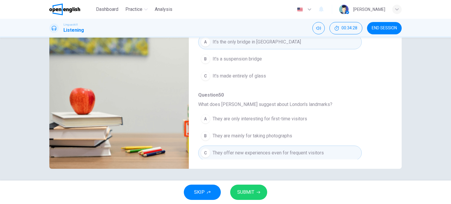
click at [248, 195] on span "SUBMIT" at bounding box center [245, 192] width 17 height 8
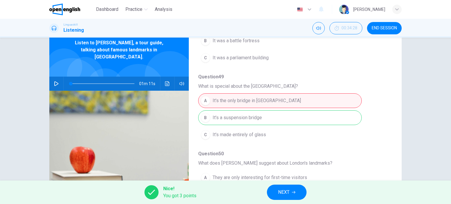
scroll to position [134, 0]
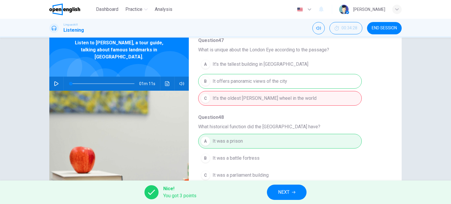
click at [291, 192] on button "NEXT" at bounding box center [287, 192] width 40 height 15
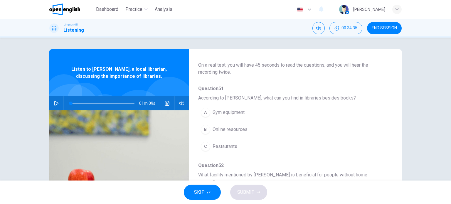
scroll to position [0, 0]
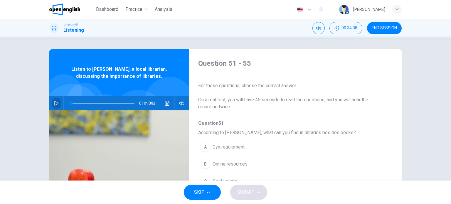
click at [56, 102] on icon "button" at bounding box center [56, 103] width 5 height 5
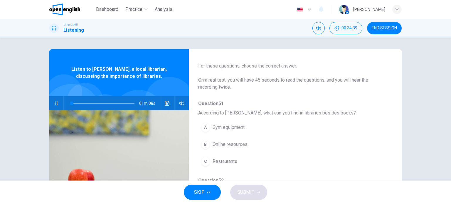
scroll to position [29, 0]
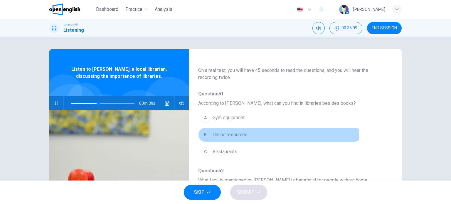
click at [237, 135] on span "Online resources" at bounding box center [230, 134] width 35 height 7
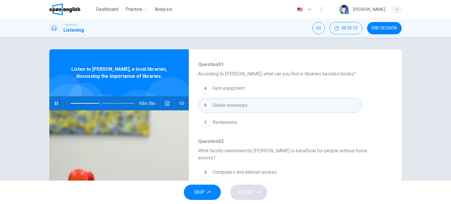
scroll to position [88, 0]
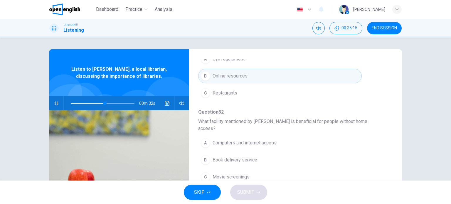
click at [251, 140] on span "Computers and internet access" at bounding box center [245, 143] width 64 height 7
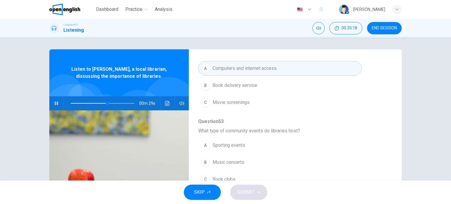
scroll to position [176, 0]
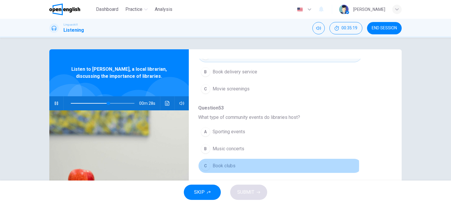
click at [232, 163] on span "Book clubs" at bounding box center [224, 166] width 23 height 7
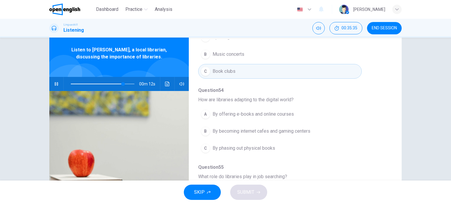
scroll to position [29, 0]
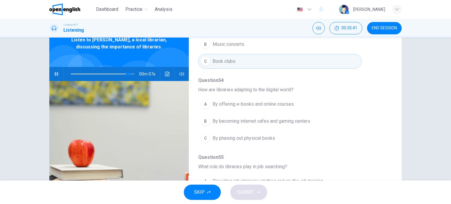
click at [274, 101] on span "By offering e-books and online courses" at bounding box center [253, 104] width 81 height 7
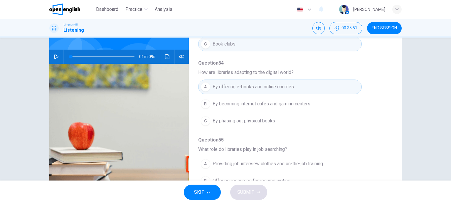
scroll to position [0, 0]
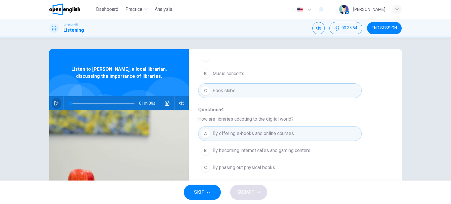
click at [56, 103] on icon "button" at bounding box center [56, 103] width 4 height 5
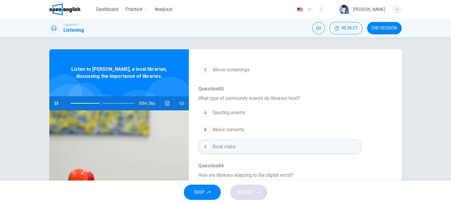
scroll to position [206, 0]
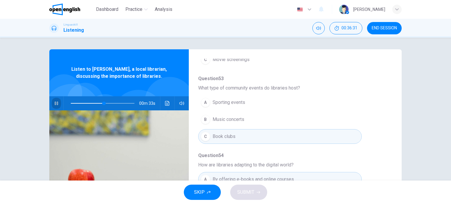
click at [55, 104] on icon "button" at bounding box center [56, 103] width 5 height 5
drag, startPoint x: 102, startPoint y: 103, endPoint x: 95, endPoint y: 102, distance: 7.4
click at [95, 102] on span at bounding box center [97, 104] width 4 height 4
click at [54, 103] on icon "button" at bounding box center [56, 103] width 5 height 5
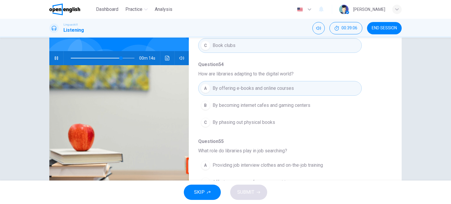
scroll to position [59, 0]
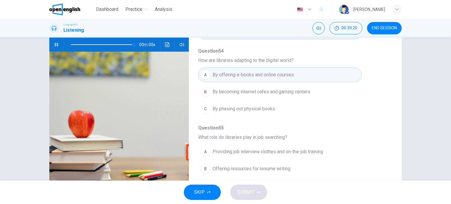
type input "*"
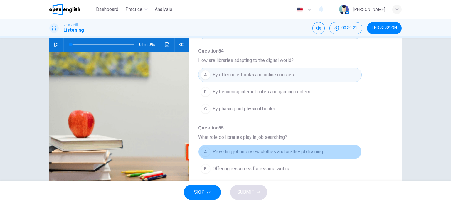
click at [279, 148] on span "Providing job interview clothes and on-the-job training" at bounding box center [268, 151] width 110 height 7
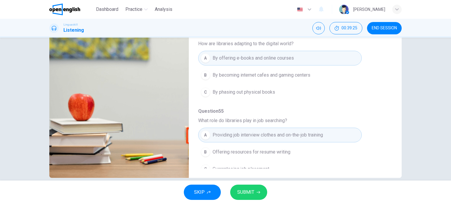
scroll to position [85, 0]
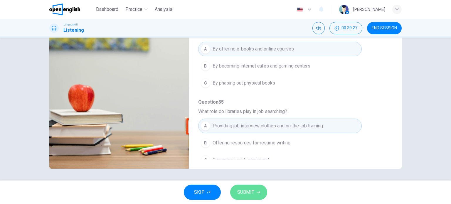
click at [248, 191] on span "SUBMIT" at bounding box center [245, 192] width 17 height 8
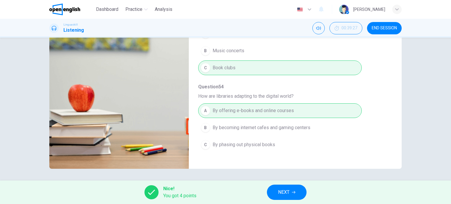
scroll to position [235, 0]
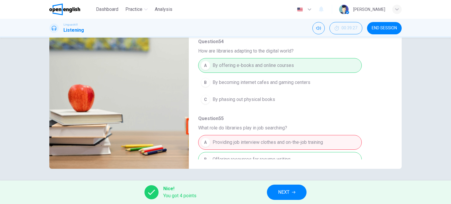
drag, startPoint x: 295, startPoint y: 153, endPoint x: 259, endPoint y: 151, distance: 35.6
click at [259, 151] on div "A Providing job interview clothes and on-the-job training B Offering resources …" at bounding box center [290, 159] width 185 height 51
click at [282, 191] on span "NEXT" at bounding box center [283, 192] width 11 height 8
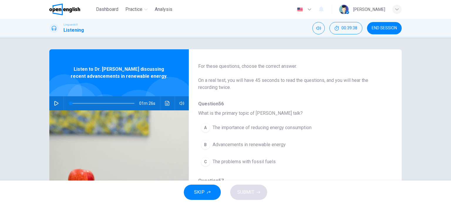
scroll to position [29, 0]
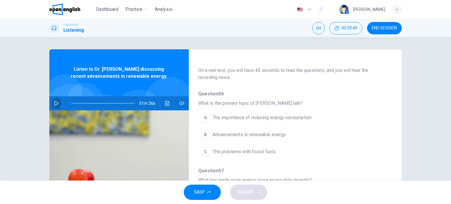
click at [52, 102] on button "button" at bounding box center [56, 103] width 9 height 14
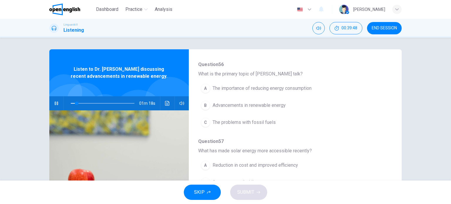
click at [268, 106] on span "Advancements in renewable energy" at bounding box center [249, 105] width 73 height 7
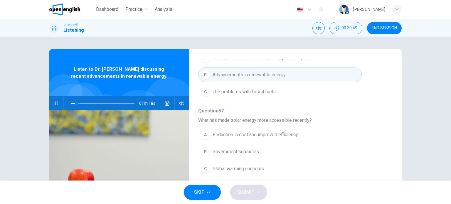
scroll to position [118, 0]
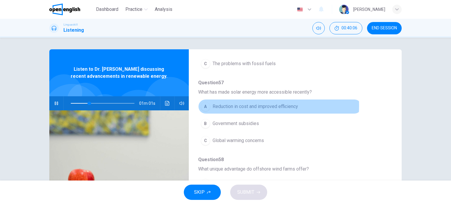
click at [258, 106] on span "Reduction in cost and improved efficiency" at bounding box center [256, 106] width 86 height 7
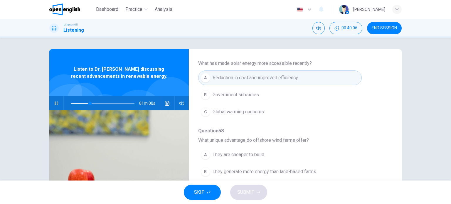
scroll to position [176, 0]
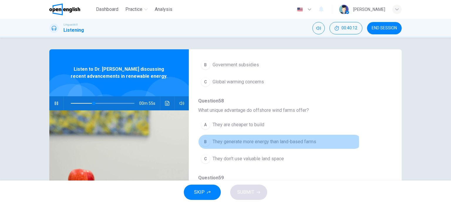
click at [265, 141] on span "They generate more energy than land-based farms" at bounding box center [265, 141] width 104 height 7
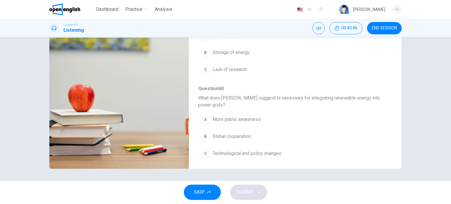
scroll to position [259, 0]
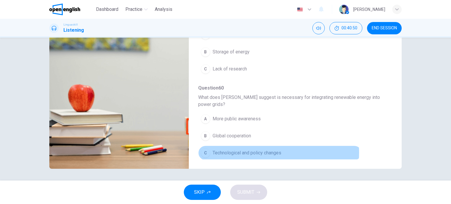
click at [261, 151] on span "Technological and policy changes" at bounding box center [247, 153] width 69 height 7
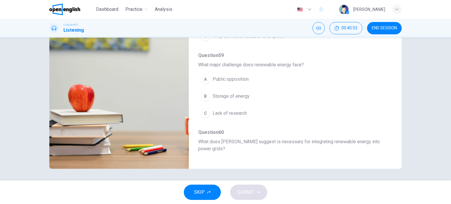
scroll to position [200, 0]
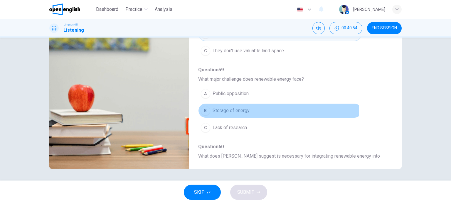
click at [238, 109] on span "Storage of energy" at bounding box center [231, 110] width 37 height 7
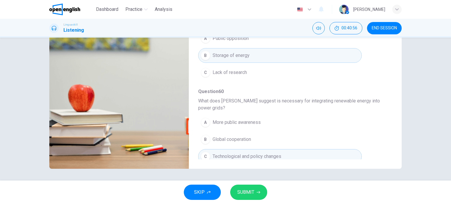
scroll to position [259, 0]
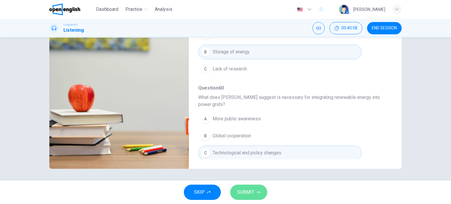
click at [250, 193] on span "SUBMIT" at bounding box center [245, 192] width 17 height 8
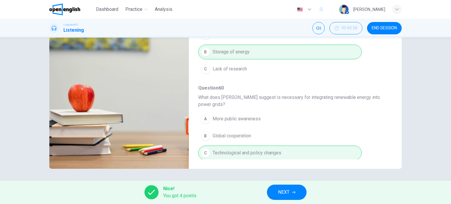
type input "**"
click at [278, 190] on button "NEXT" at bounding box center [287, 192] width 40 height 15
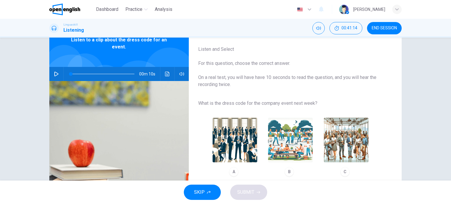
scroll to position [0, 0]
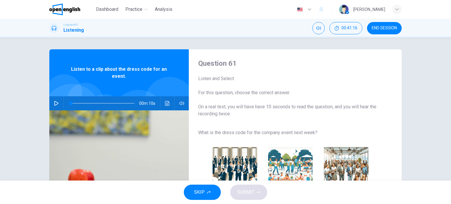
click at [56, 105] on icon "button" at bounding box center [56, 103] width 5 height 5
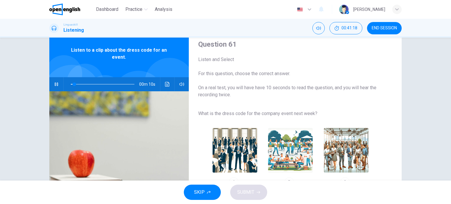
scroll to position [29, 0]
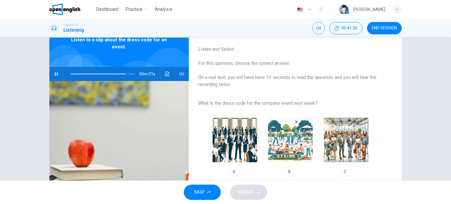
click at [342, 140] on img "button" at bounding box center [346, 140] width 45 height 45
click at [255, 191] on button "SUBMIT" at bounding box center [248, 192] width 37 height 15
type input "*"
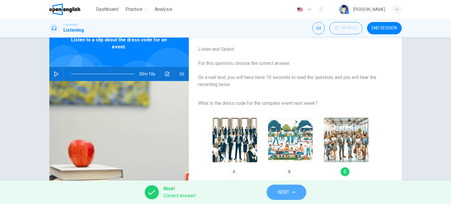
click at [290, 194] on button "NEXT" at bounding box center [287, 192] width 40 height 15
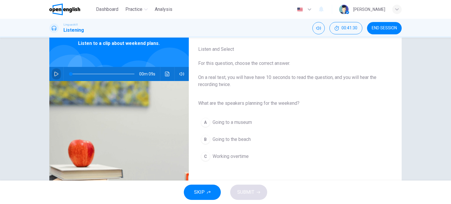
click at [56, 73] on icon "button" at bounding box center [56, 74] width 4 height 5
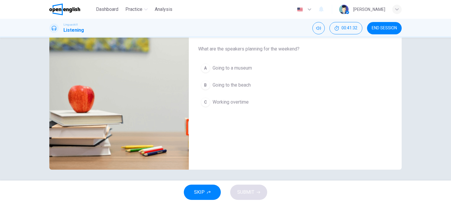
scroll to position [85, 0]
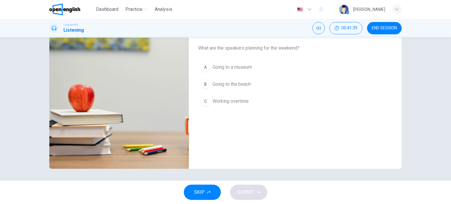
click at [240, 84] on span "Going to the beach" at bounding box center [232, 84] width 38 height 7
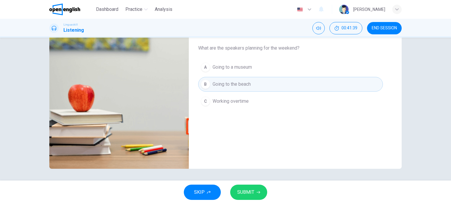
type input "*"
click at [245, 191] on span "SUBMIT" at bounding box center [245, 192] width 17 height 8
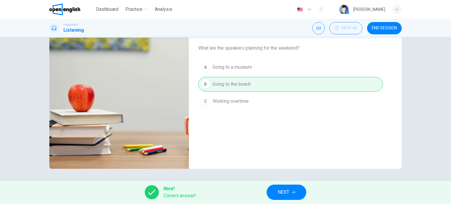
click at [281, 191] on span "NEXT" at bounding box center [283, 192] width 11 height 8
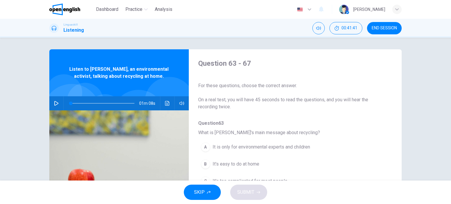
scroll to position [29, 0]
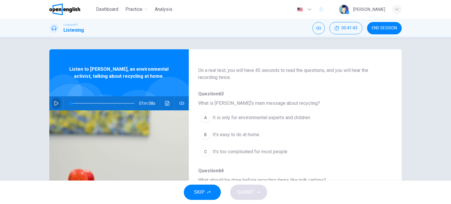
click at [57, 102] on icon "button" at bounding box center [56, 103] width 5 height 5
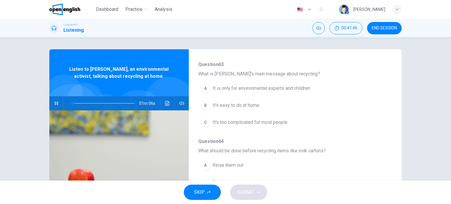
scroll to position [59, 0]
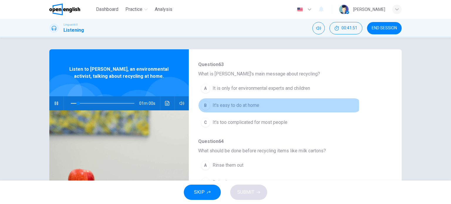
click at [248, 106] on span "It's easy to do at home" at bounding box center [236, 105] width 47 height 7
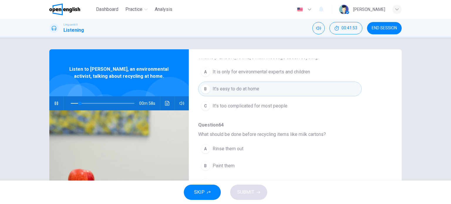
scroll to position [118, 0]
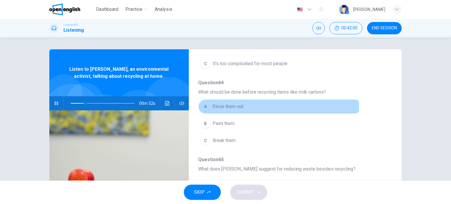
click at [235, 105] on span "Rinse them out" at bounding box center [228, 106] width 31 height 7
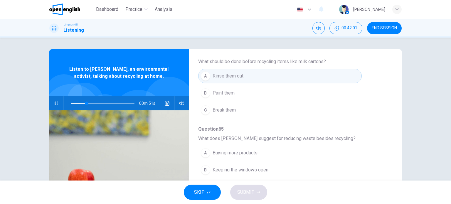
scroll to position [176, 0]
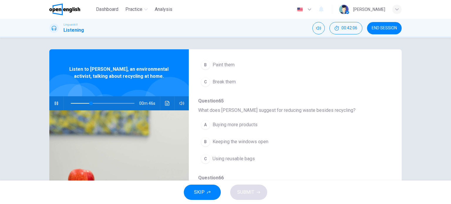
click at [242, 157] on span "Using reusable bags" at bounding box center [234, 158] width 42 height 7
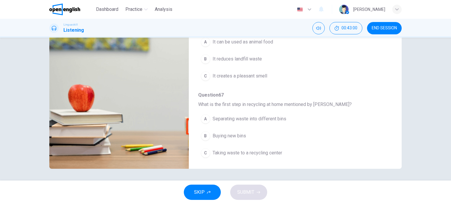
scroll to position [0, 0]
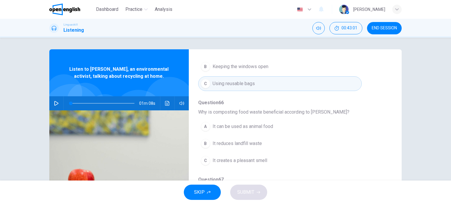
click at [54, 105] on icon "button" at bounding box center [56, 103] width 4 height 5
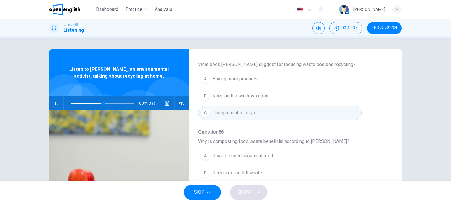
scroll to position [252, 0]
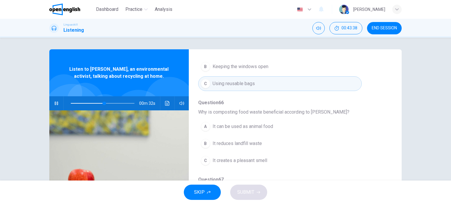
click at [256, 160] on span "It creates a pleasant smell" at bounding box center [240, 160] width 55 height 7
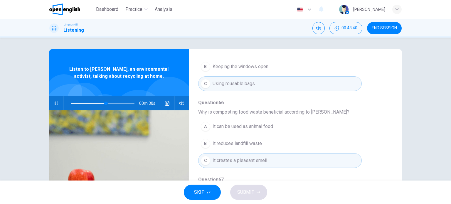
click at [245, 141] on span "It reduces landfill waste" at bounding box center [237, 143] width 49 height 7
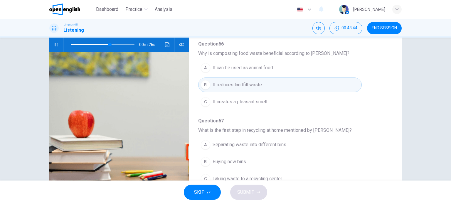
scroll to position [85, 0]
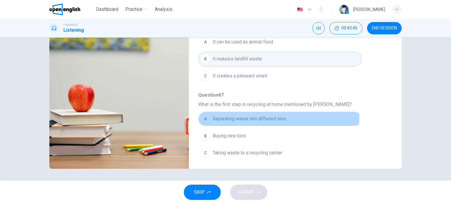
click at [271, 116] on span "Separating waste into different bins" at bounding box center [250, 118] width 74 height 7
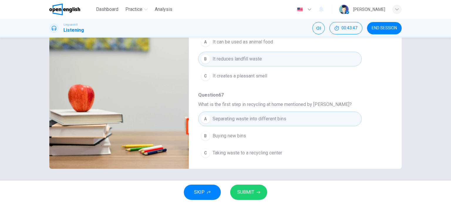
click at [250, 196] on span "SUBMIT" at bounding box center [245, 192] width 17 height 8
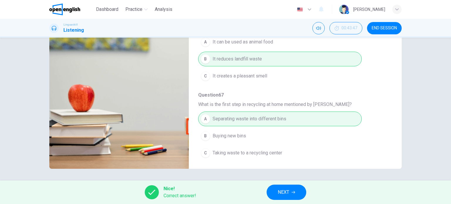
type input "**"
click at [290, 191] on button "NEXT" at bounding box center [287, 192] width 40 height 15
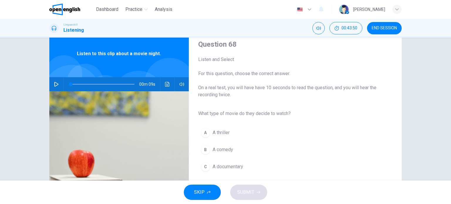
scroll to position [29, 0]
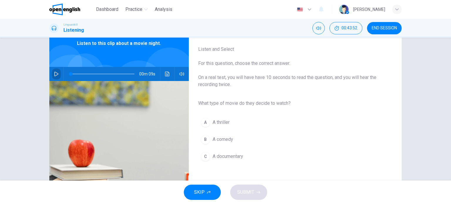
click at [57, 73] on icon "button" at bounding box center [56, 74] width 5 height 5
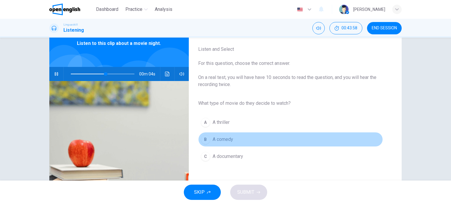
click at [223, 141] on span "A comedy" at bounding box center [223, 139] width 21 height 7
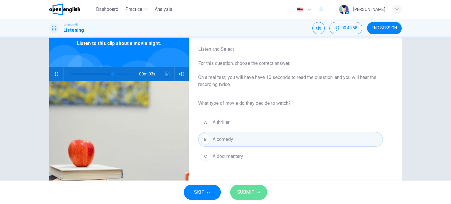
click at [253, 194] on span "SUBMIT" at bounding box center [245, 192] width 17 height 8
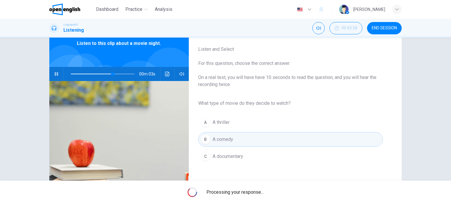
type input "**"
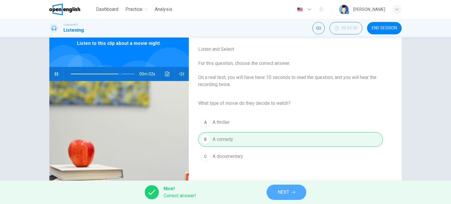
click at [291, 192] on button "NEXT" at bounding box center [287, 192] width 40 height 15
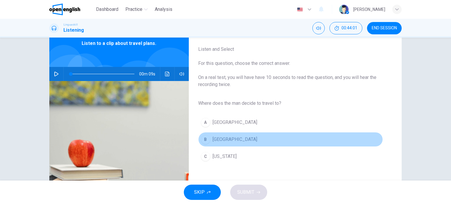
click at [214, 139] on span "[GEOGRAPHIC_DATA]" at bounding box center [235, 139] width 45 height 7
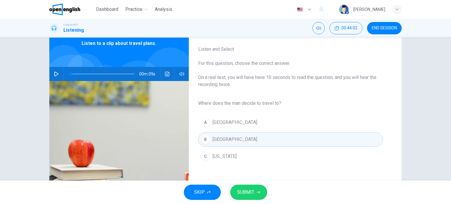
click at [246, 195] on span "SUBMIT" at bounding box center [245, 192] width 17 height 8
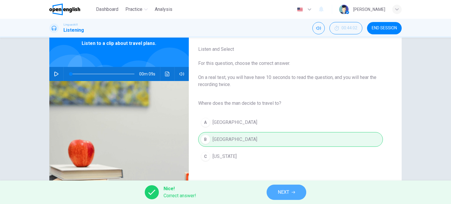
click at [283, 195] on span "NEXT" at bounding box center [283, 192] width 11 height 8
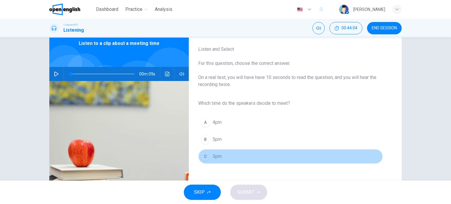
drag, startPoint x: 210, startPoint y: 155, endPoint x: 240, endPoint y: 172, distance: 33.7
click at [211, 155] on button "C 3pm" at bounding box center [290, 156] width 185 height 15
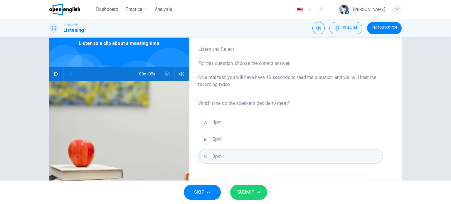
click at [252, 194] on span "SUBMIT" at bounding box center [245, 192] width 17 height 8
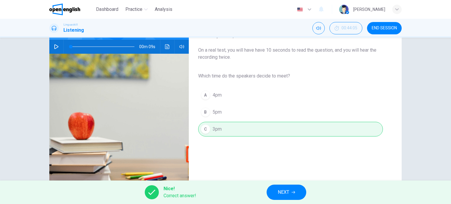
scroll to position [59, 0]
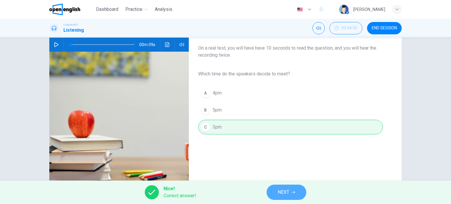
click at [284, 194] on span "NEXT" at bounding box center [283, 192] width 11 height 8
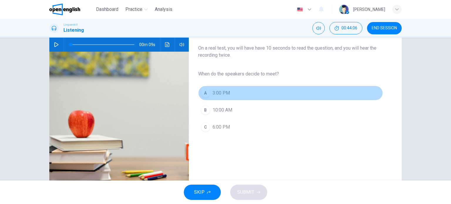
click at [224, 93] on span "3:00 PM" at bounding box center [221, 93] width 17 height 7
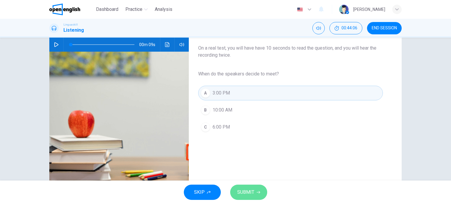
click at [254, 191] on button "SUBMIT" at bounding box center [248, 192] width 37 height 15
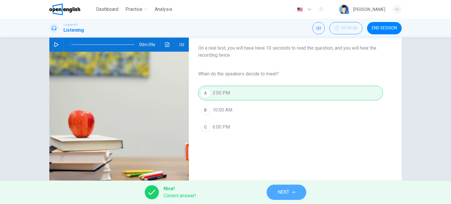
click at [287, 194] on span "NEXT" at bounding box center [283, 192] width 11 height 8
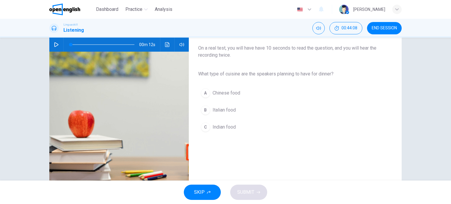
click at [225, 109] on span "Italian food" at bounding box center [224, 110] width 23 height 7
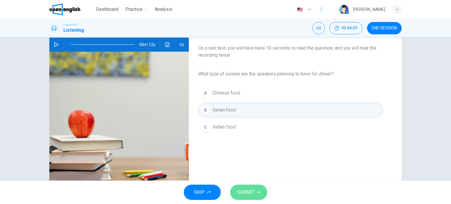
click at [254, 195] on span "SUBMIT" at bounding box center [245, 192] width 17 height 8
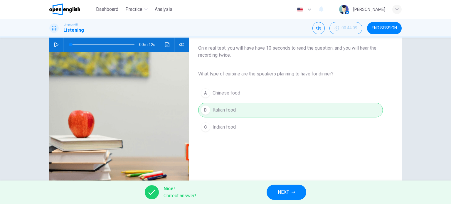
click at [285, 192] on span "NEXT" at bounding box center [283, 192] width 11 height 8
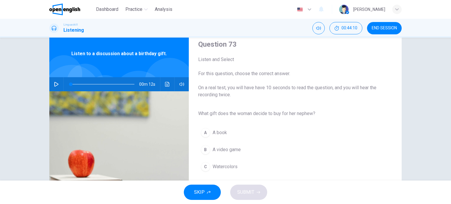
scroll to position [29, 0]
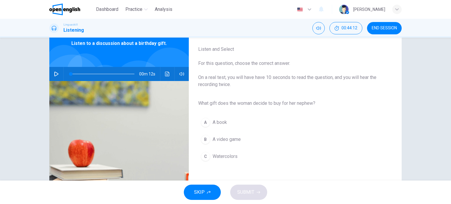
click at [230, 156] on span "Watercolors" at bounding box center [225, 156] width 25 height 7
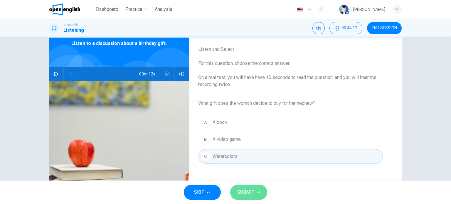
click at [247, 190] on span "SUBMIT" at bounding box center [245, 192] width 17 height 8
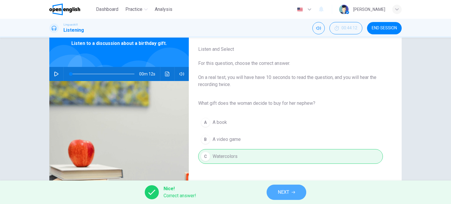
click at [294, 194] on button "NEXT" at bounding box center [287, 192] width 40 height 15
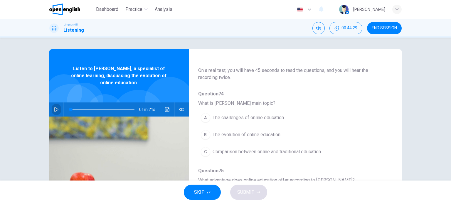
click at [55, 108] on icon "button" at bounding box center [56, 109] width 5 height 5
click at [249, 134] on span "The evolution of online education" at bounding box center [247, 134] width 68 height 7
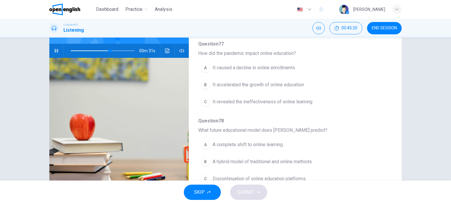
scroll to position [85, 0]
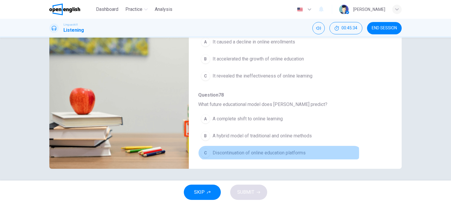
click at [266, 151] on span "Discontinuation of online education platforms" at bounding box center [259, 153] width 93 height 7
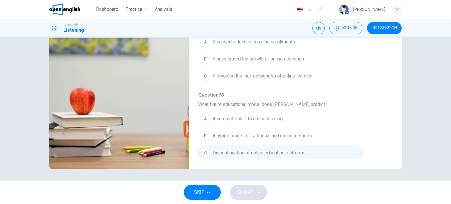
scroll to position [193, 0]
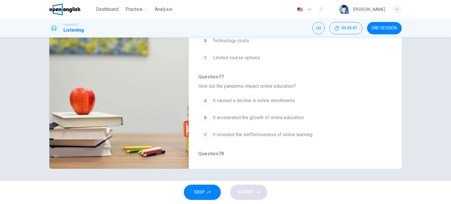
click at [279, 118] on span "It accelerated the growth of online education" at bounding box center [258, 117] width 91 height 7
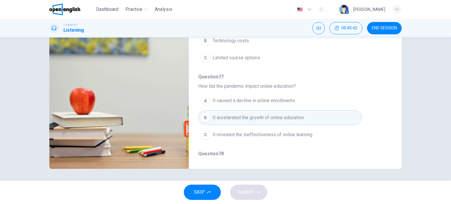
scroll to position [134, 0]
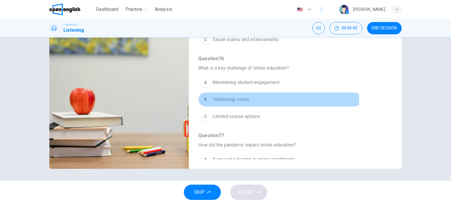
click at [242, 100] on span "Technology costs" at bounding box center [231, 99] width 36 height 7
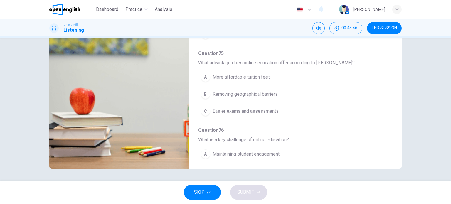
scroll to position [46, 0]
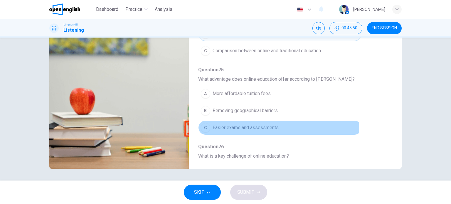
click at [245, 128] on span "Easier exams and assessments" at bounding box center [246, 127] width 66 height 7
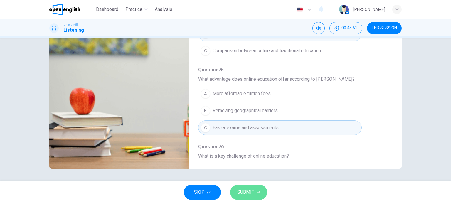
click at [243, 195] on span "SUBMIT" at bounding box center [245, 192] width 17 height 8
type input "*"
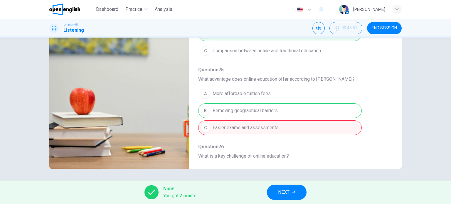
click at [288, 196] on span "NEXT" at bounding box center [283, 192] width 11 height 8
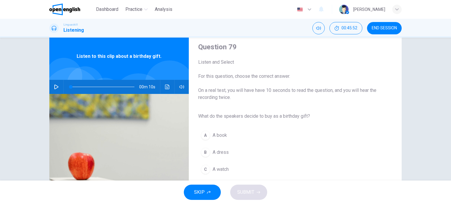
scroll to position [29, 0]
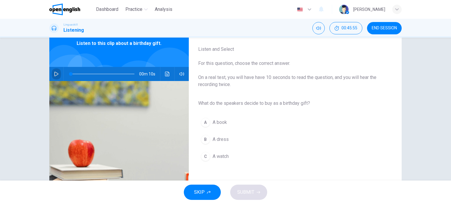
click at [56, 72] on icon "button" at bounding box center [56, 74] width 5 height 5
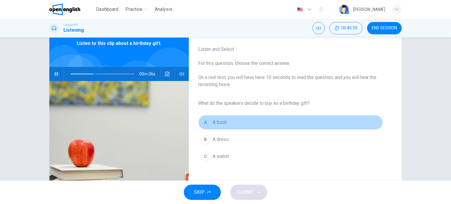
click at [220, 122] on span "A book" at bounding box center [220, 122] width 14 height 7
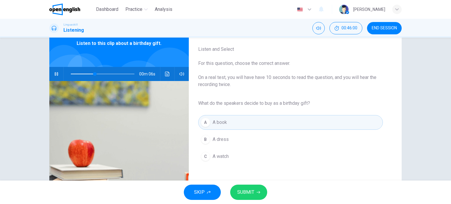
click at [253, 193] on button "SUBMIT" at bounding box center [248, 192] width 37 height 15
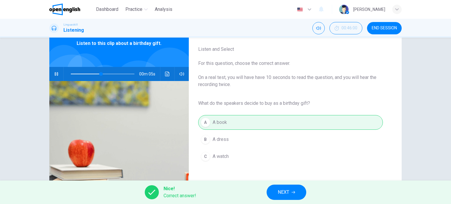
type input "**"
click at [283, 190] on span "NEXT" at bounding box center [283, 192] width 11 height 8
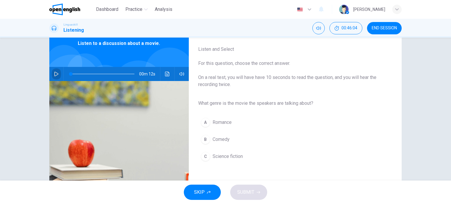
click at [55, 73] on icon "button" at bounding box center [56, 74] width 5 height 5
click at [234, 157] on span "Science fiction" at bounding box center [228, 156] width 30 height 7
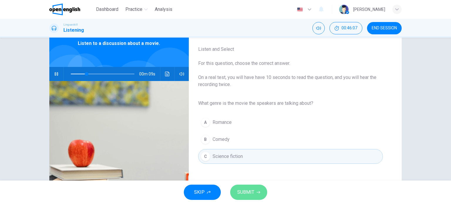
click at [247, 192] on span "SUBMIT" at bounding box center [245, 192] width 17 height 8
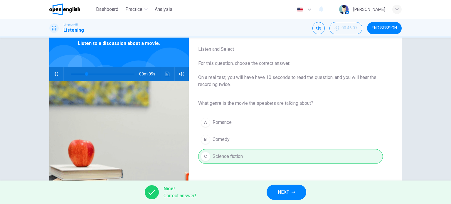
type input "**"
click at [287, 194] on span "NEXT" at bounding box center [283, 192] width 11 height 8
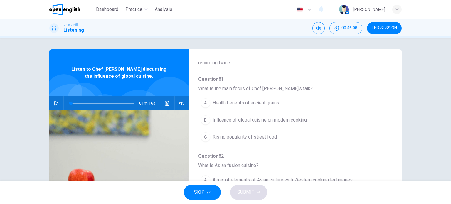
scroll to position [59, 0]
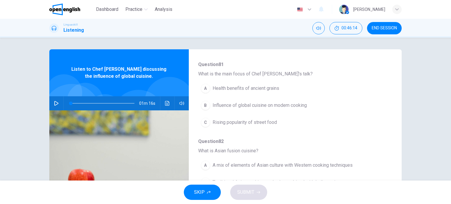
click at [56, 102] on icon "button" at bounding box center [56, 103] width 5 height 5
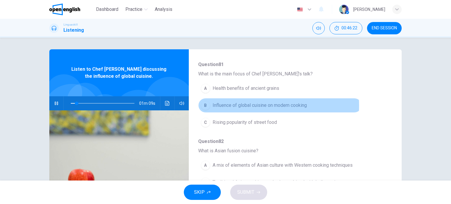
click at [236, 106] on span "Influence of global cuisine on modern cooking" at bounding box center [260, 105] width 94 height 7
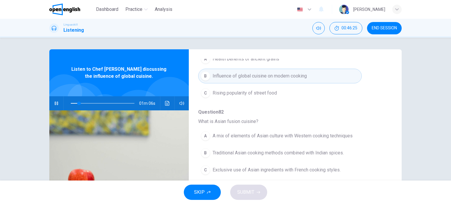
scroll to position [118, 0]
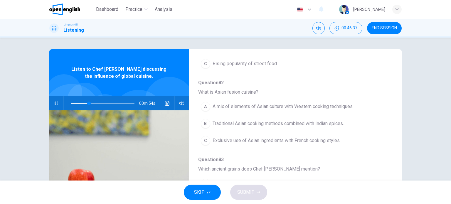
click at [284, 105] on span "A mix of elements of Asian culture with Western cooking techniques" at bounding box center [283, 106] width 140 height 7
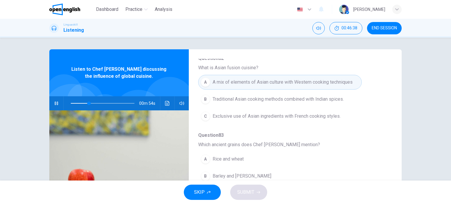
scroll to position [176, 0]
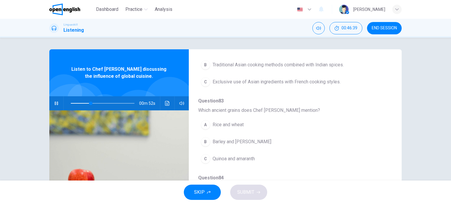
click at [237, 125] on span "Rice and wheat" at bounding box center [228, 124] width 31 height 7
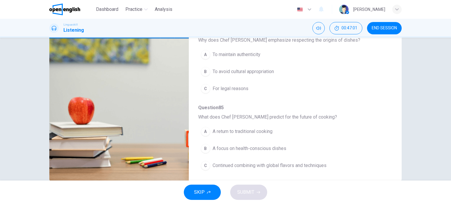
scroll to position [85, 0]
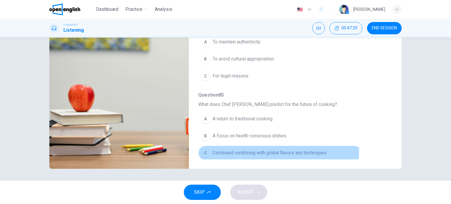
click at [267, 150] on span "Continued combining with global flavors and techniques" at bounding box center [270, 153] width 114 height 7
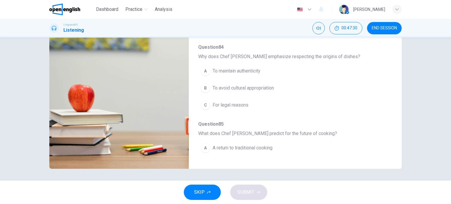
scroll to position [222, 0]
type input "*"
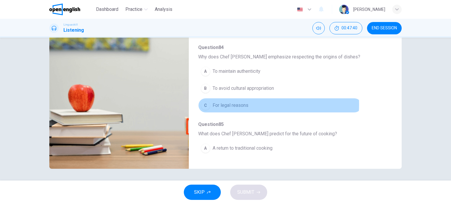
click at [240, 103] on span "For legal reasons" at bounding box center [231, 105] width 36 height 7
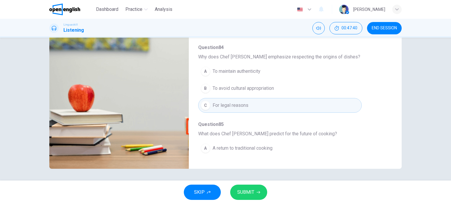
click at [253, 194] on span "SUBMIT" at bounding box center [245, 192] width 17 height 8
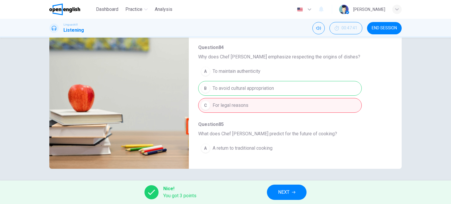
click at [287, 193] on span "NEXT" at bounding box center [283, 192] width 11 height 8
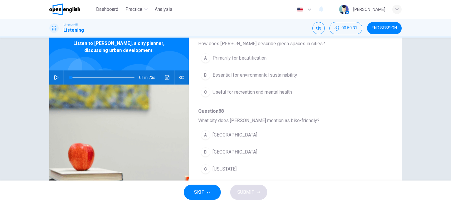
scroll to position [147, 0]
